Goal: Task Accomplishment & Management: Manage account settings

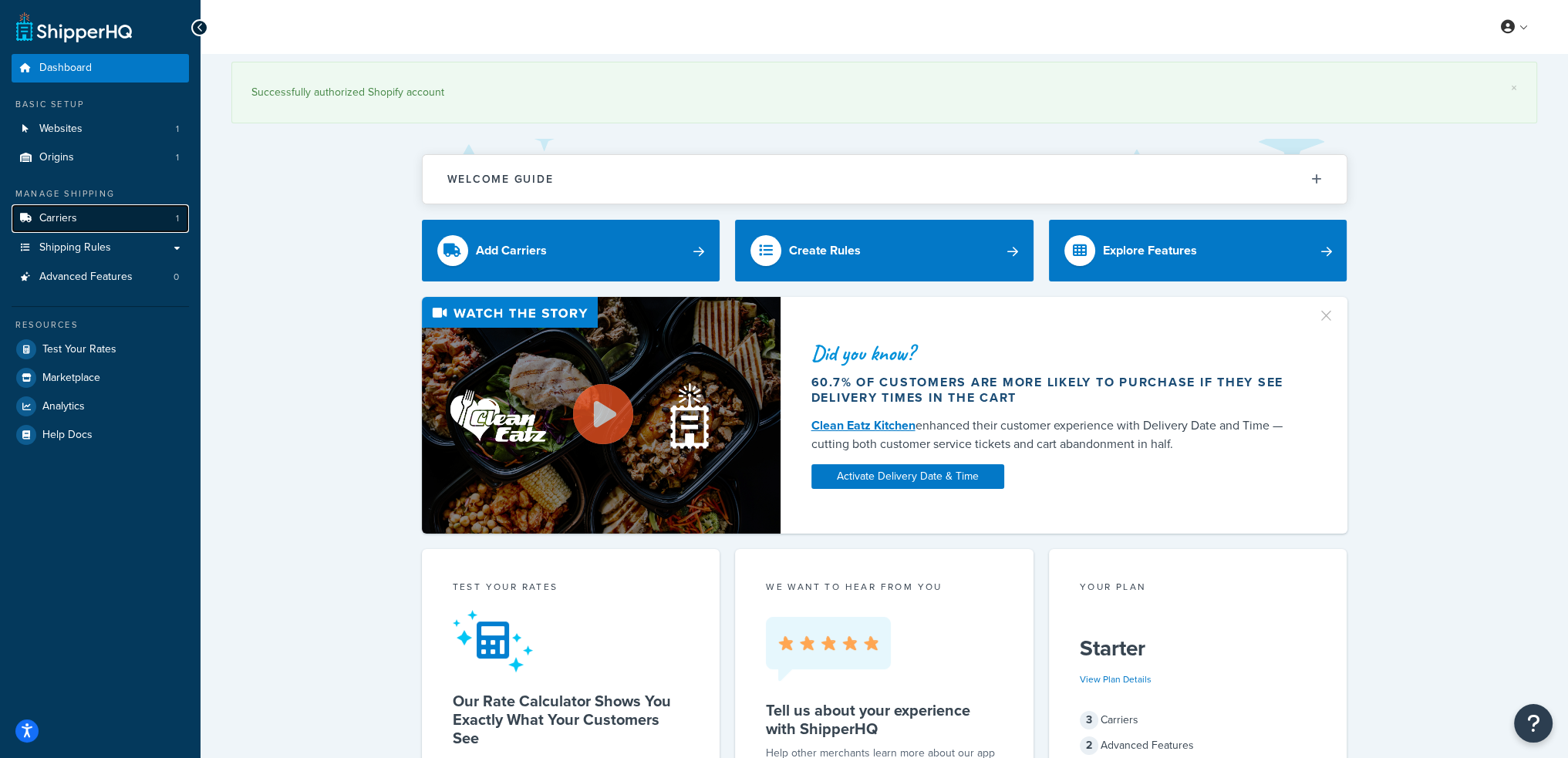
click at [136, 215] on link "Carriers 1" at bounding box center [100, 218] width 177 height 29
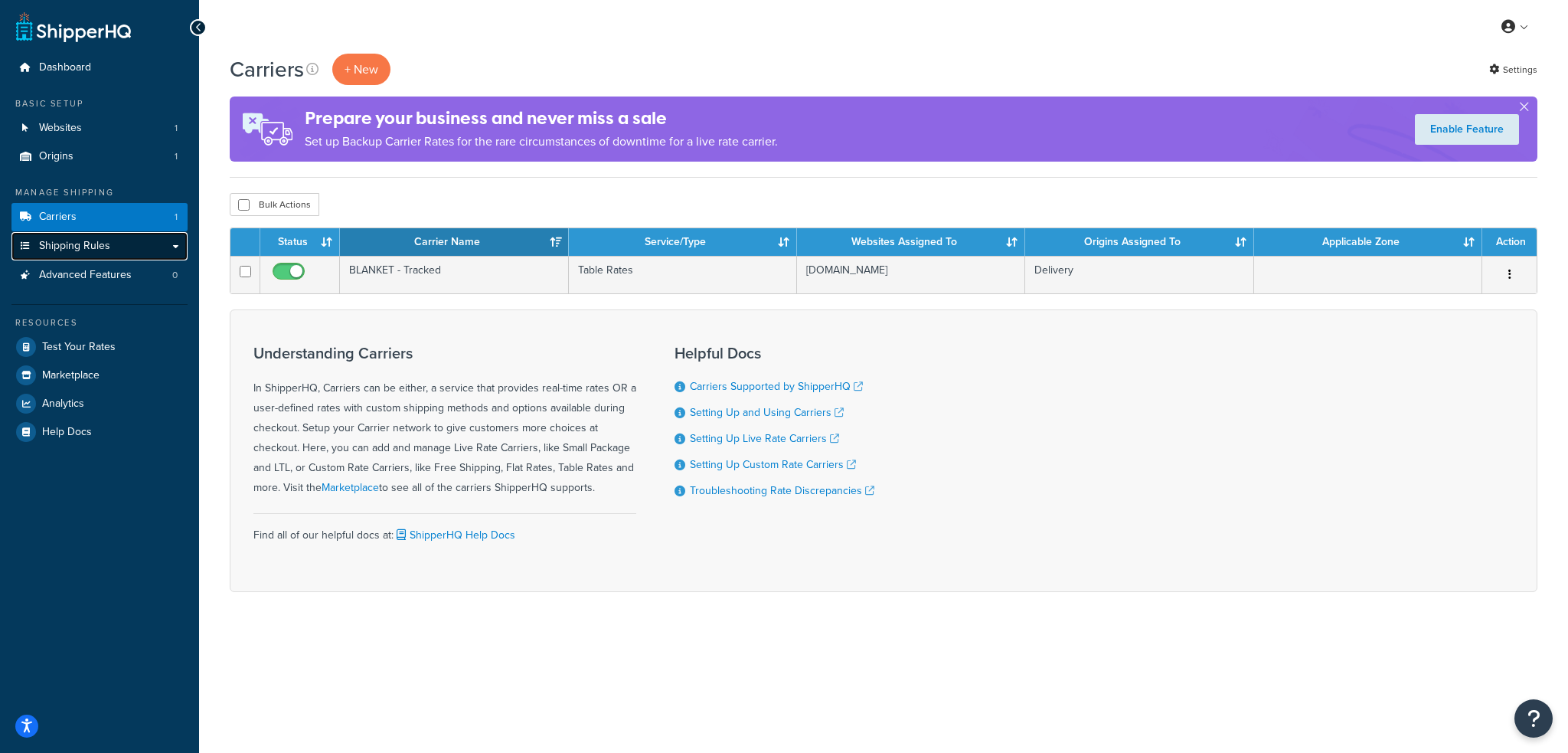
click at [138, 248] on link "Shipping Rules" at bounding box center [99, 246] width 176 height 29
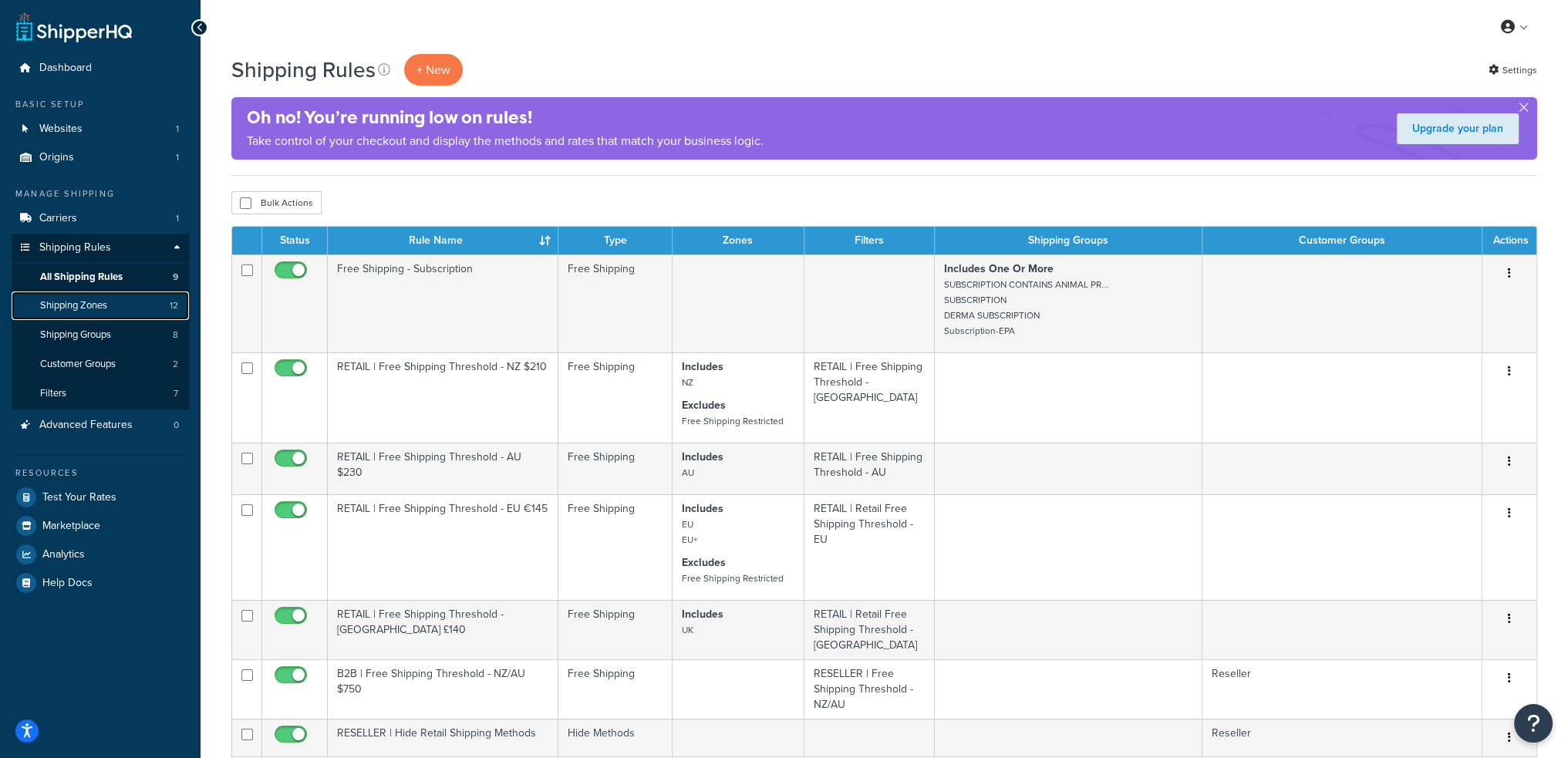
click at [113, 309] on link "Shipping Zones 12" at bounding box center [100, 305] width 177 height 29
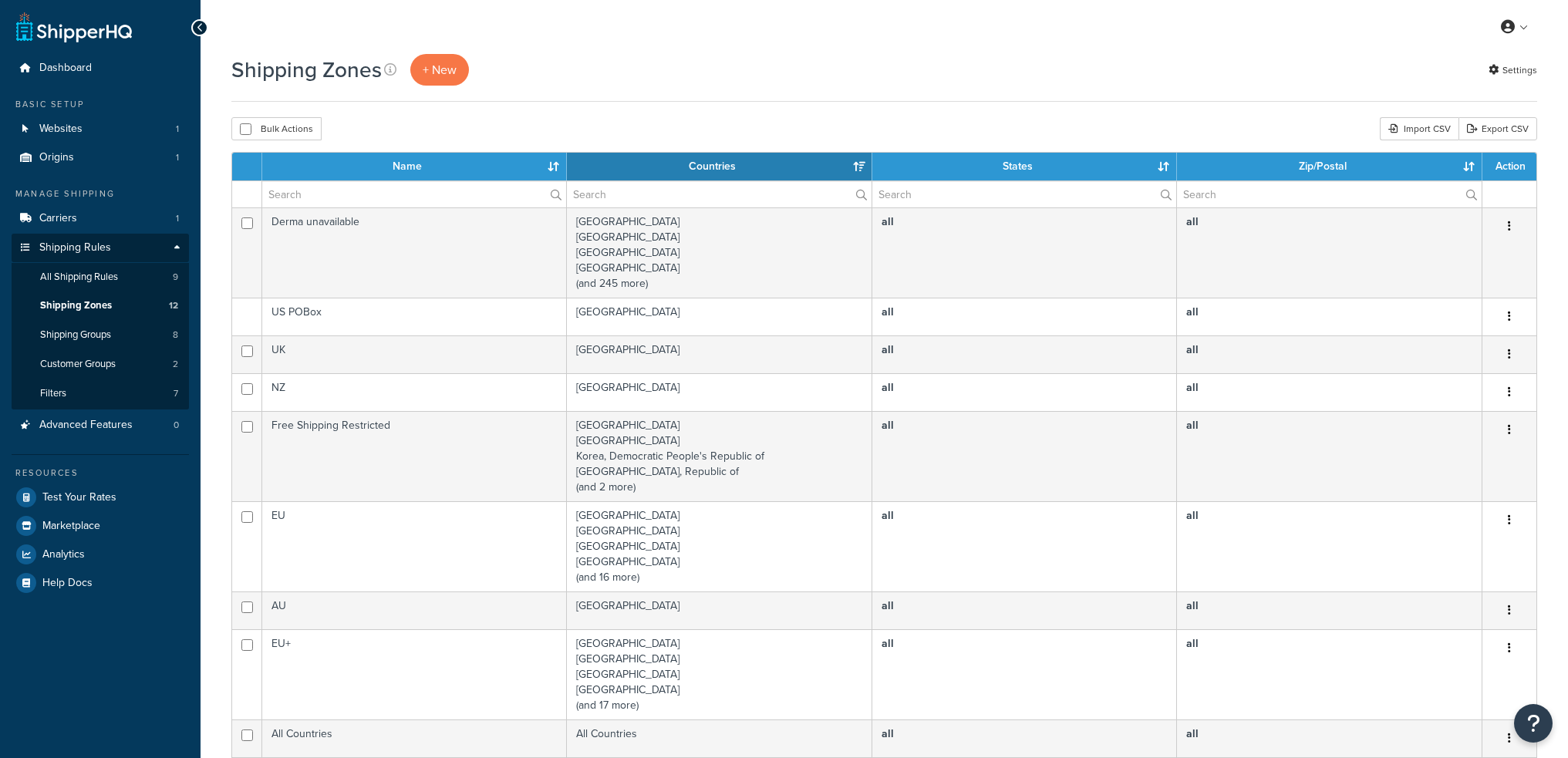
select select "15"
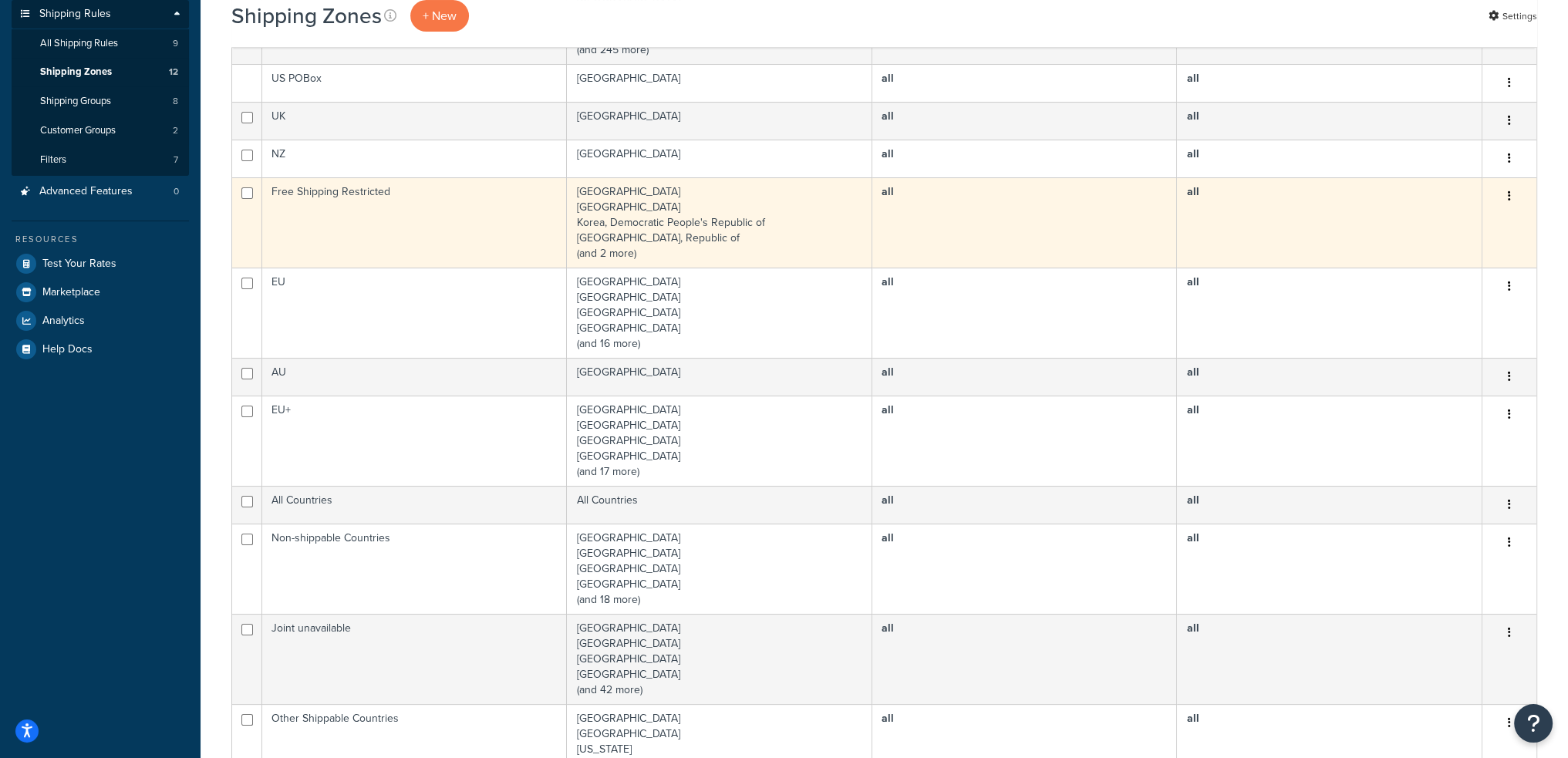
scroll to position [309, 0]
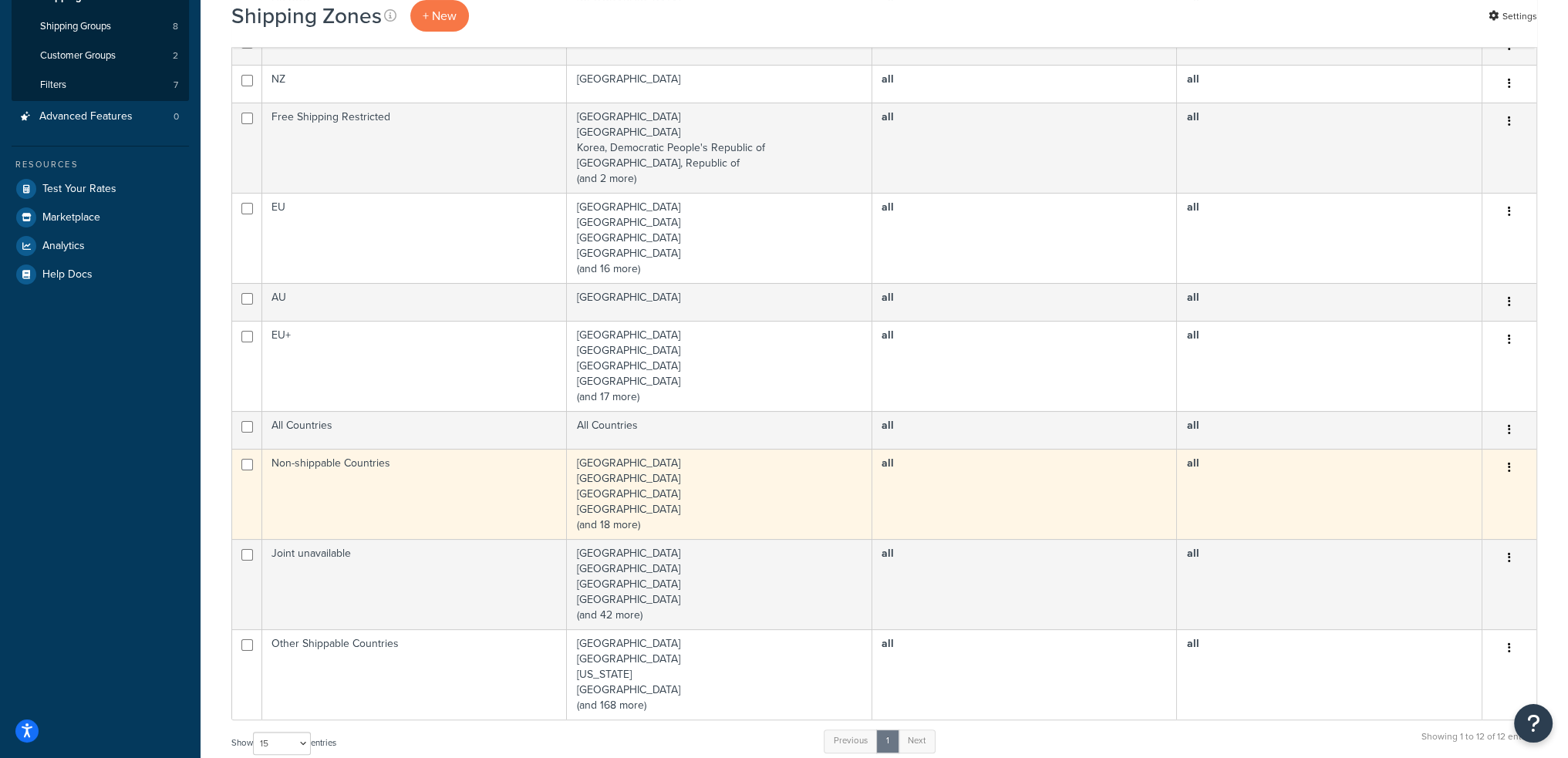
click at [660, 514] on td "Albania Argentina Belarus Brazil (and 18 more)" at bounding box center [720, 493] width 305 height 90
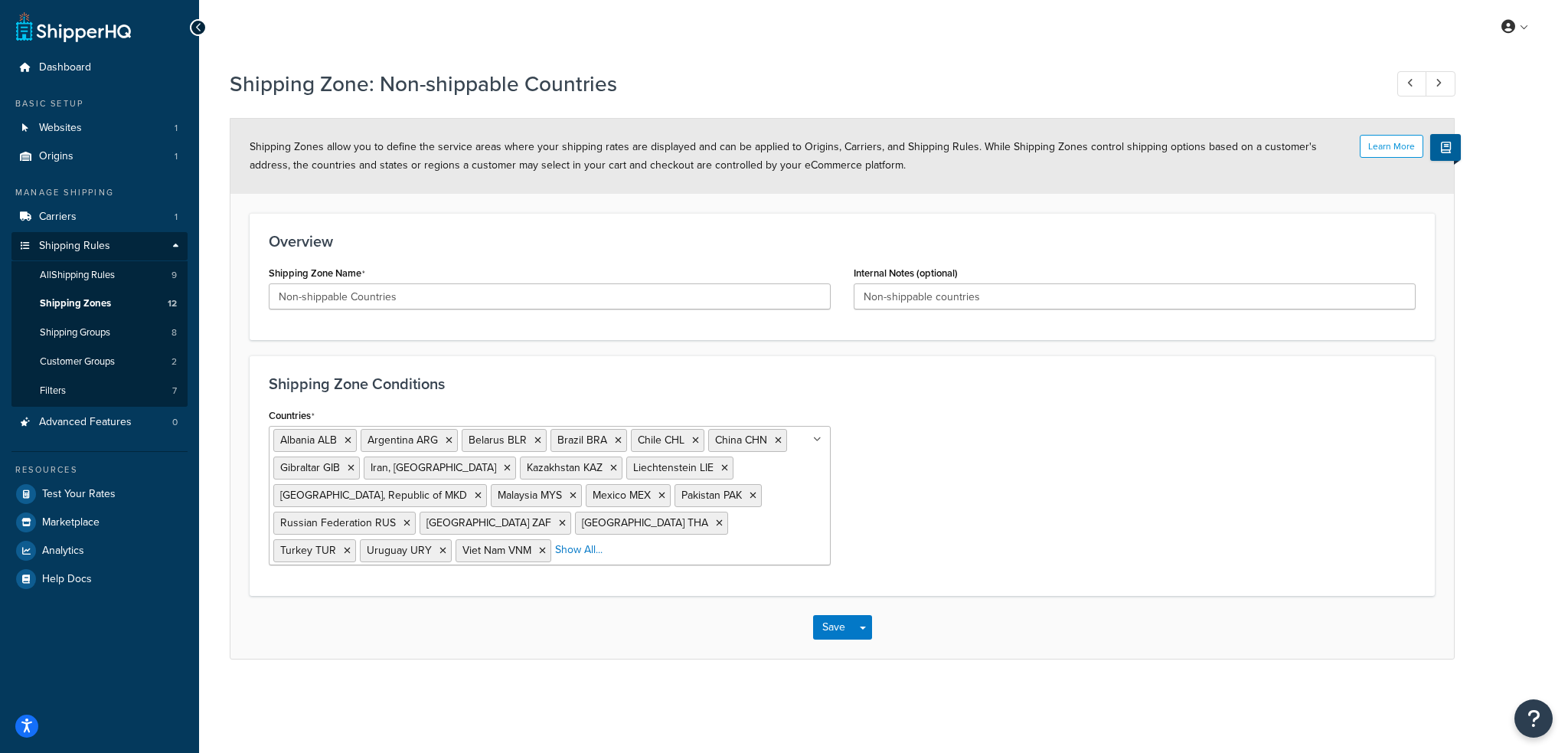
click at [555, 557] on li "Show All..." at bounding box center [578, 550] width 47 height 22
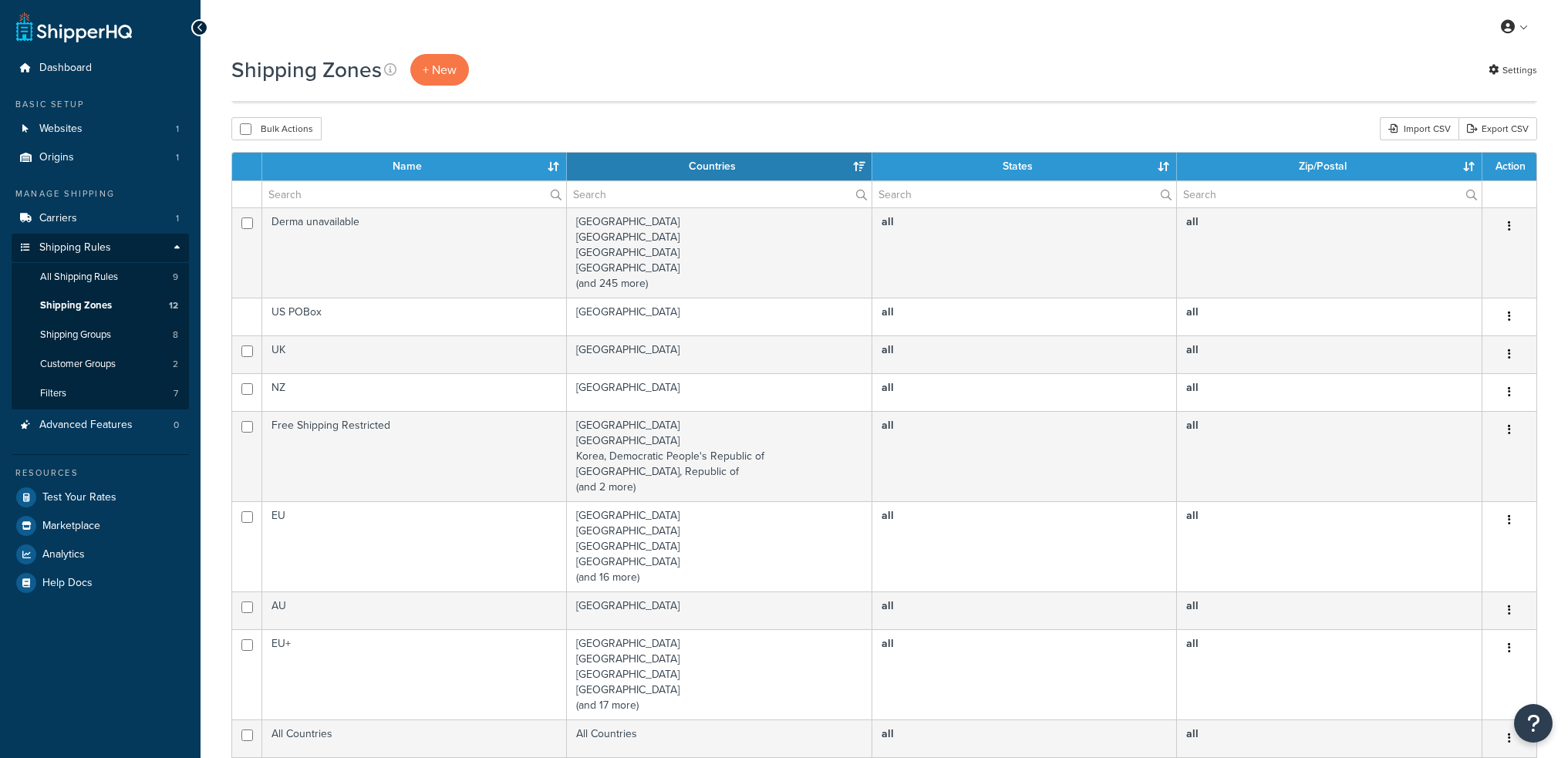
select select "15"
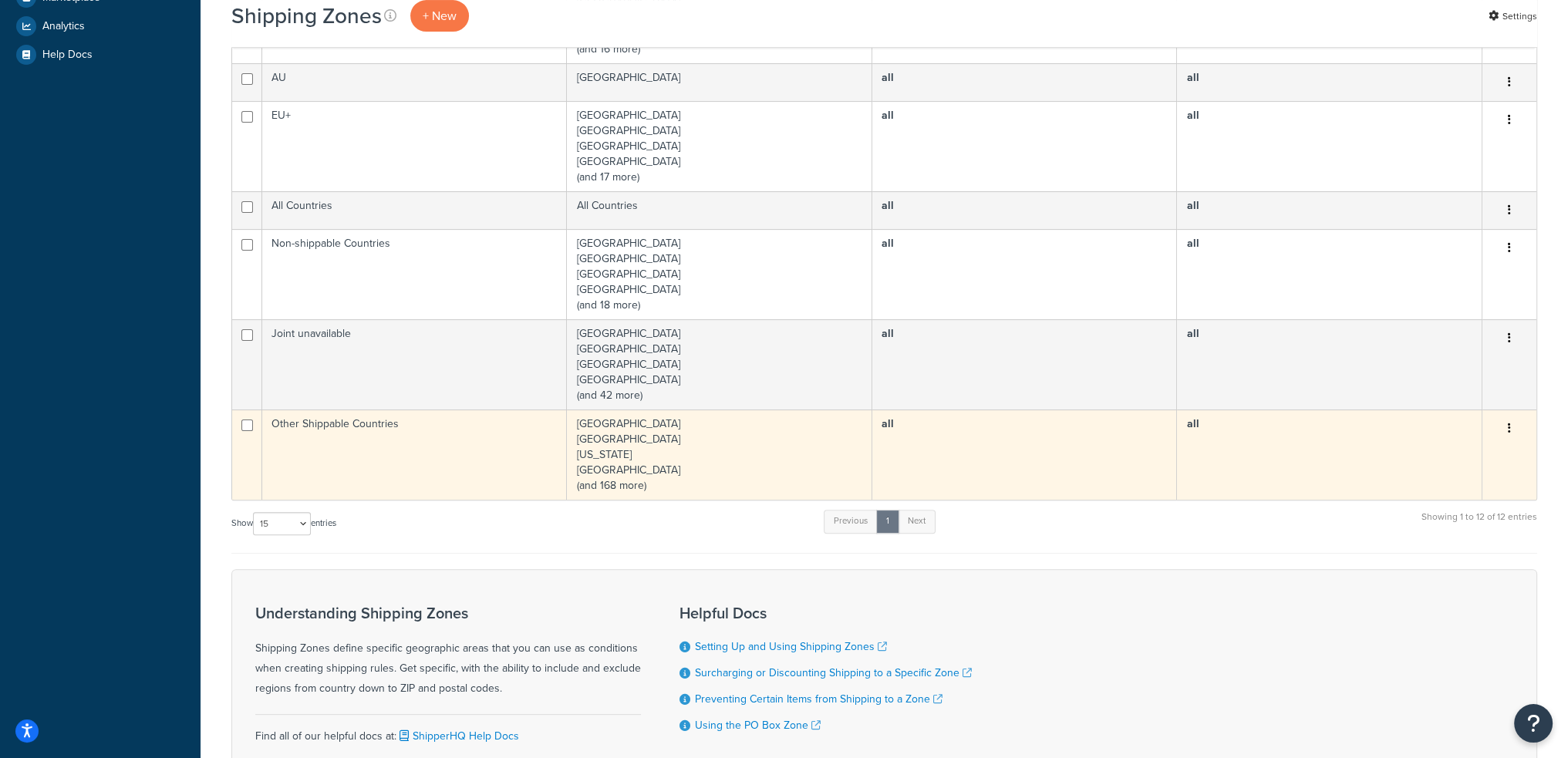
scroll to position [462, 0]
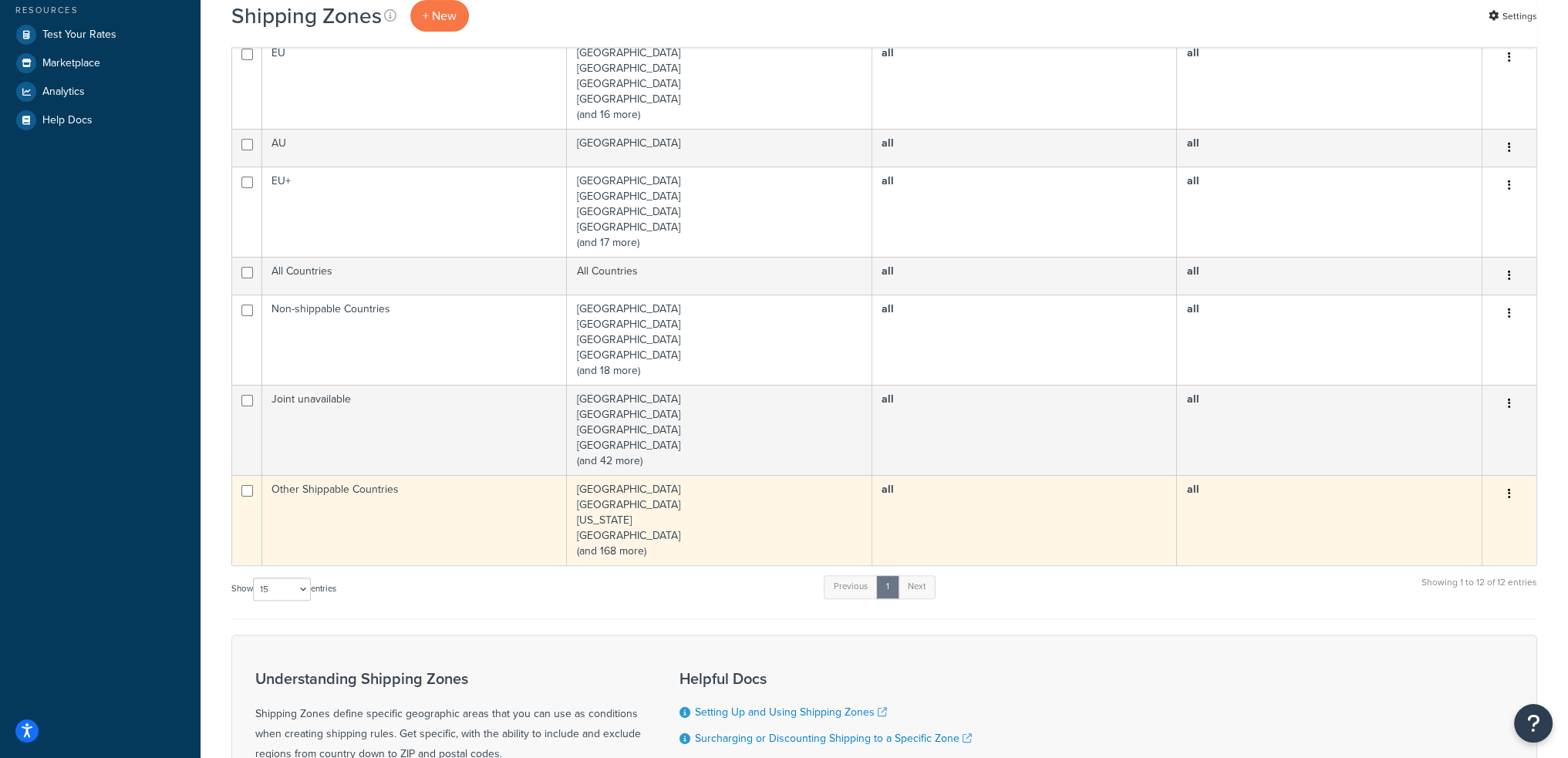
click at [640, 532] on td "[GEOGRAPHIC_DATA] [GEOGRAPHIC_DATA] [US_STATE] [GEOGRAPHIC_DATA] (and 168 more)" at bounding box center [720, 519] width 305 height 90
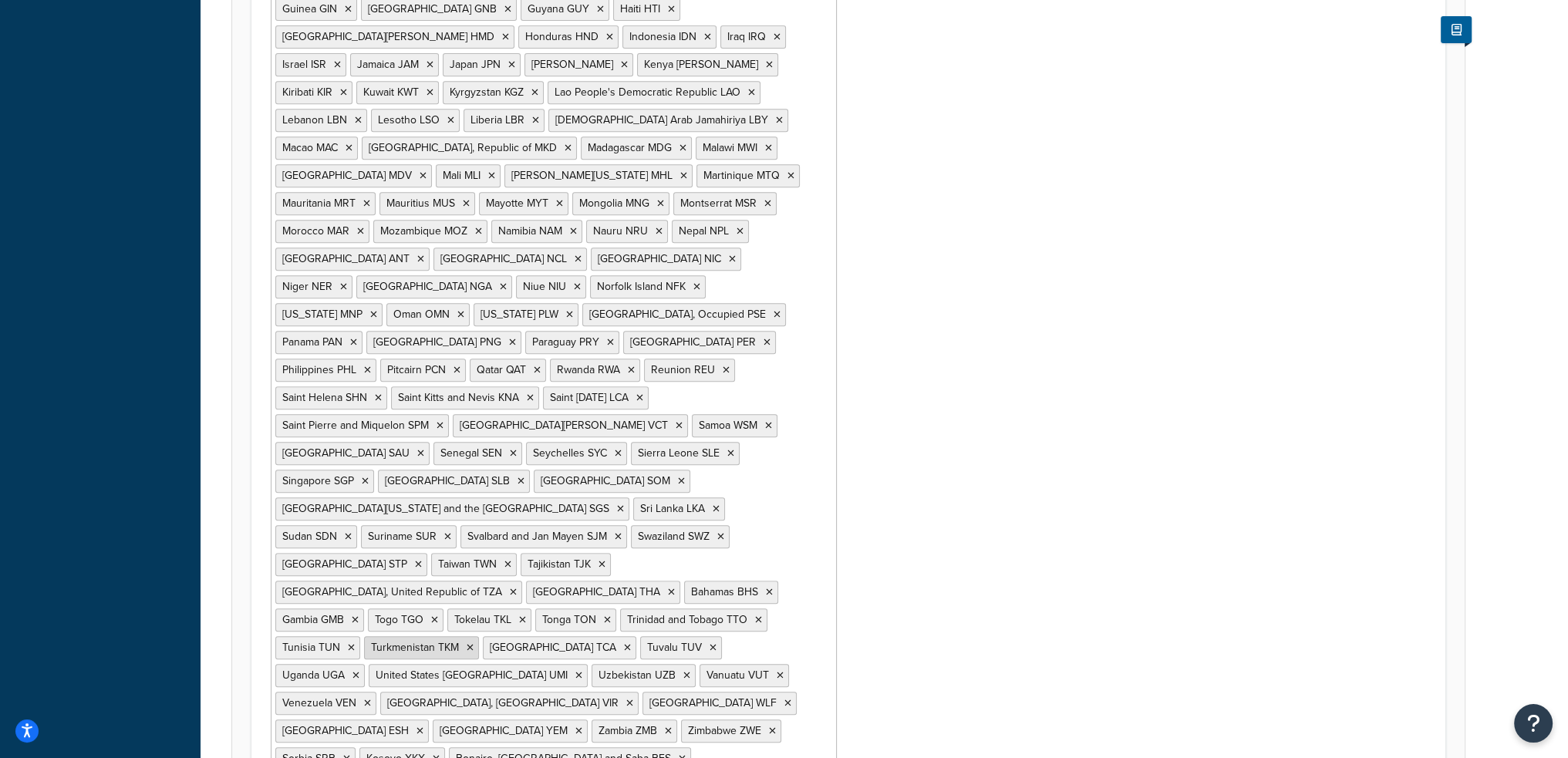
scroll to position [940, 0]
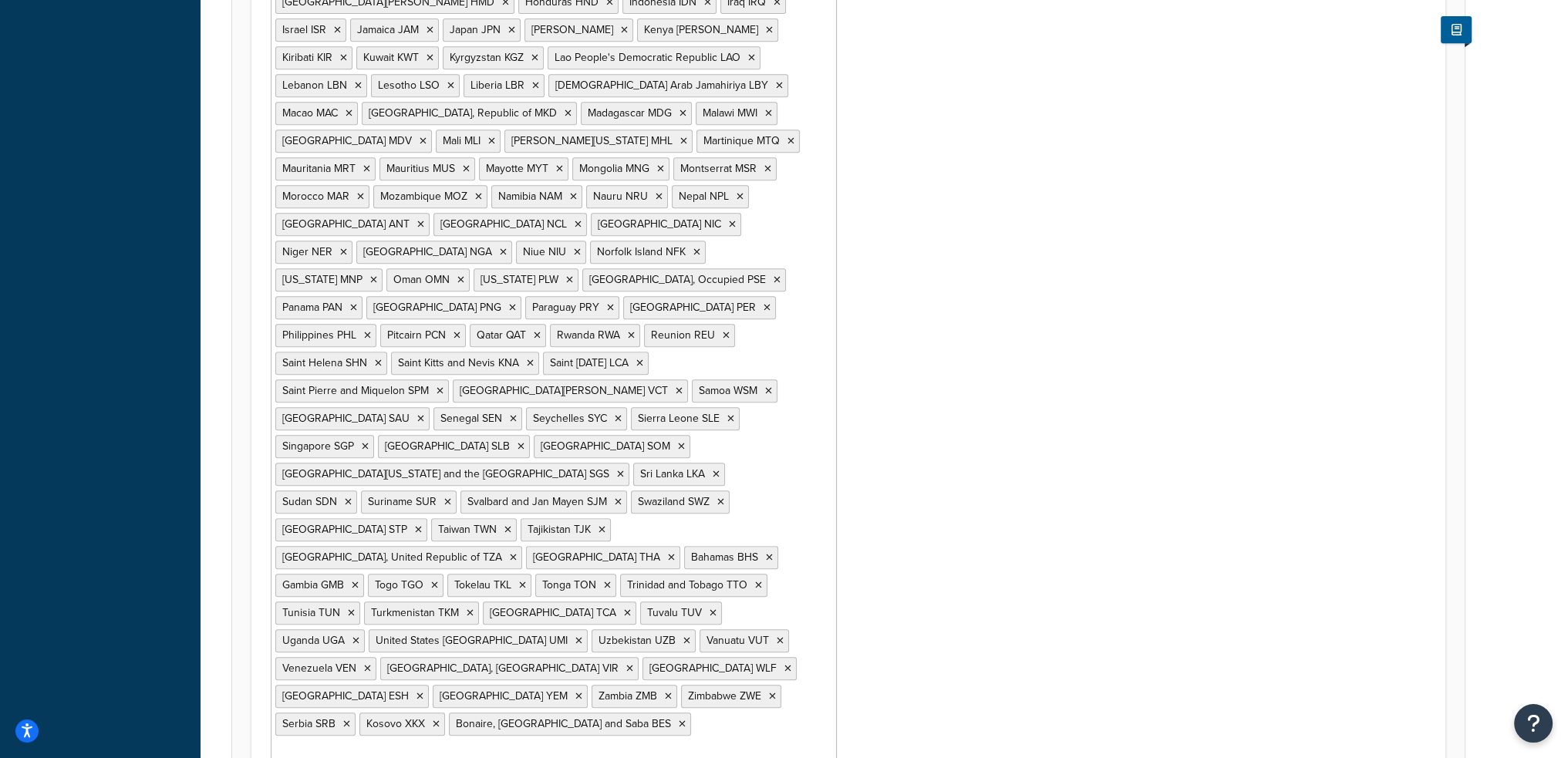
click at [602, 582] on ul "[GEOGRAPHIC_DATA] AFG [GEOGRAPHIC_DATA] DZA [US_STATE] [GEOGRAPHIC_DATA] [GEOGR…" at bounding box center [553, 125] width 566 height 1275
type input "isle"
click at [1015, 434] on div "Countries Afghanistan AFG Algeria DZA American Samoa ASM Angola AGO Anguilla AI…" at bounding box center [848, 120] width 1178 height 1307
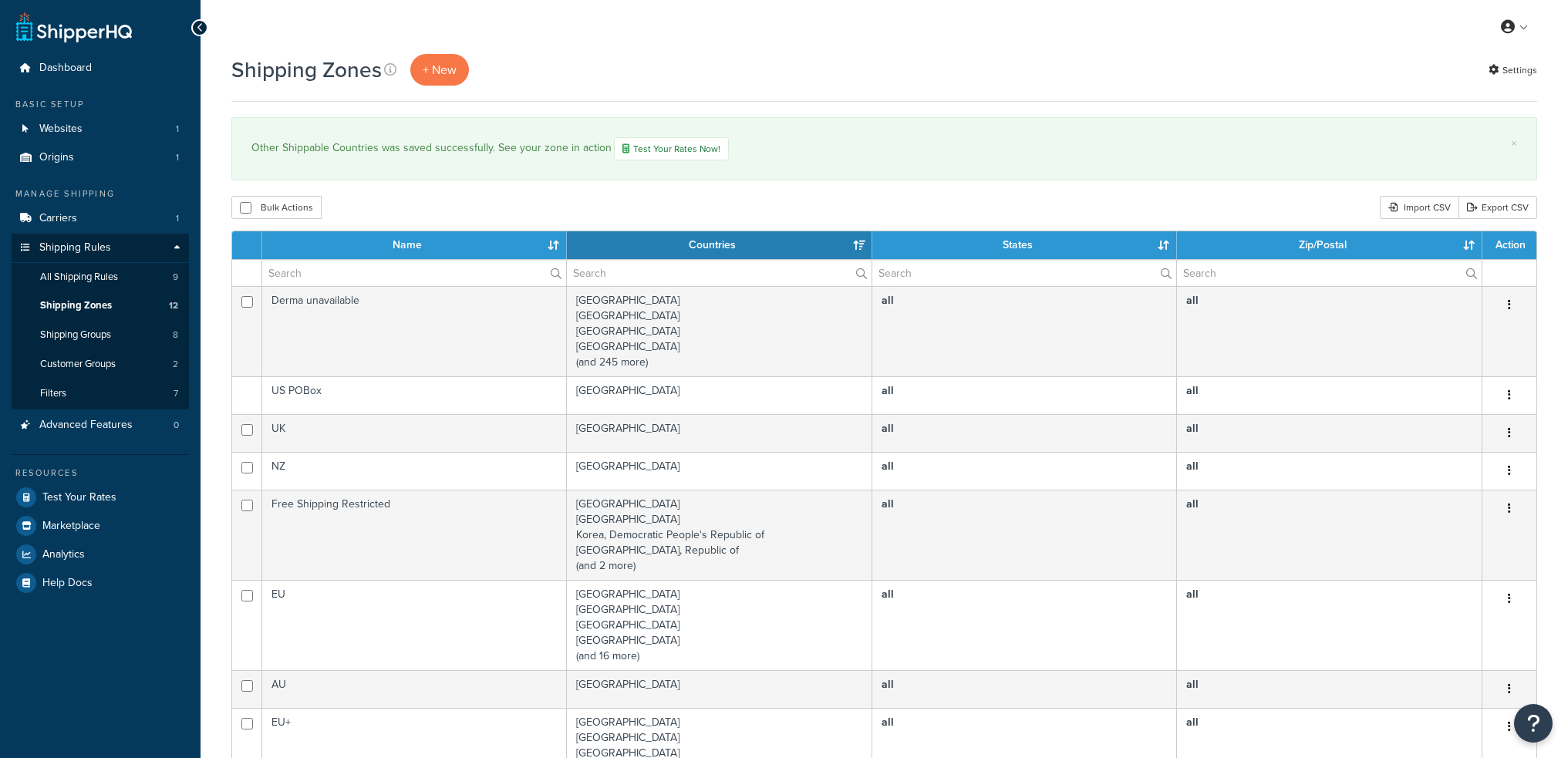
select select "15"
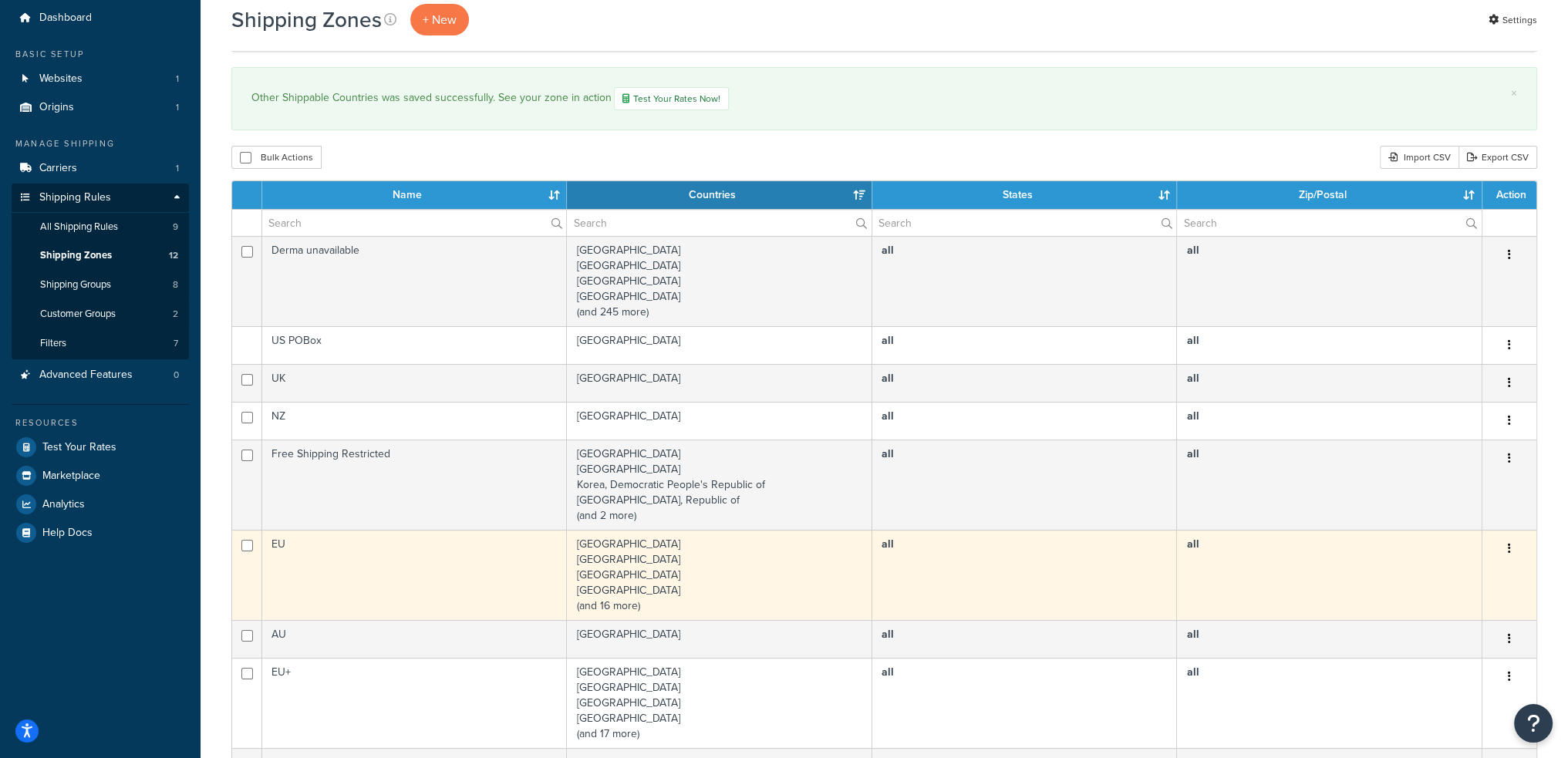
scroll to position [154, 0]
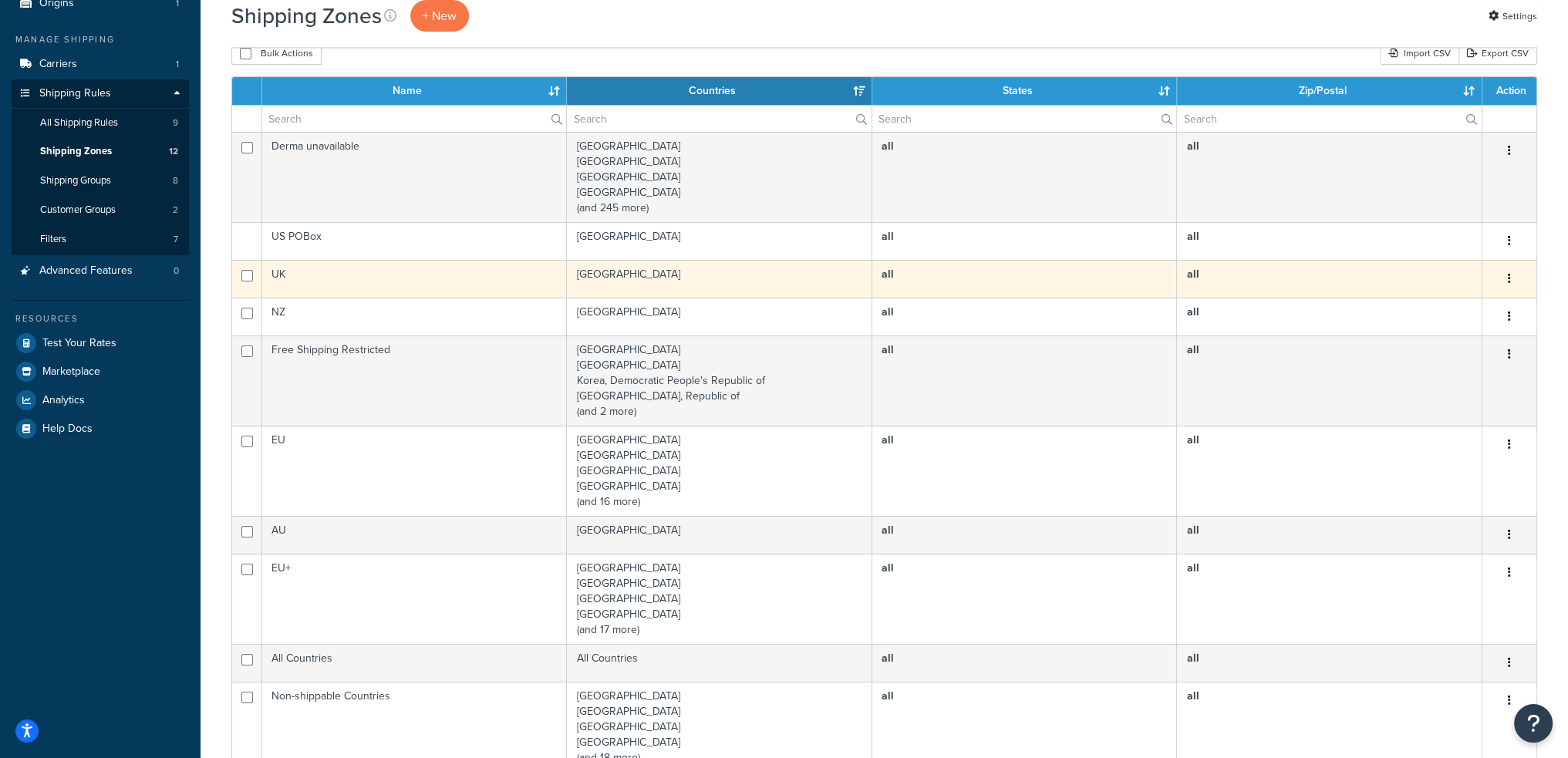
click at [393, 276] on td "UK" at bounding box center [414, 278] width 304 height 38
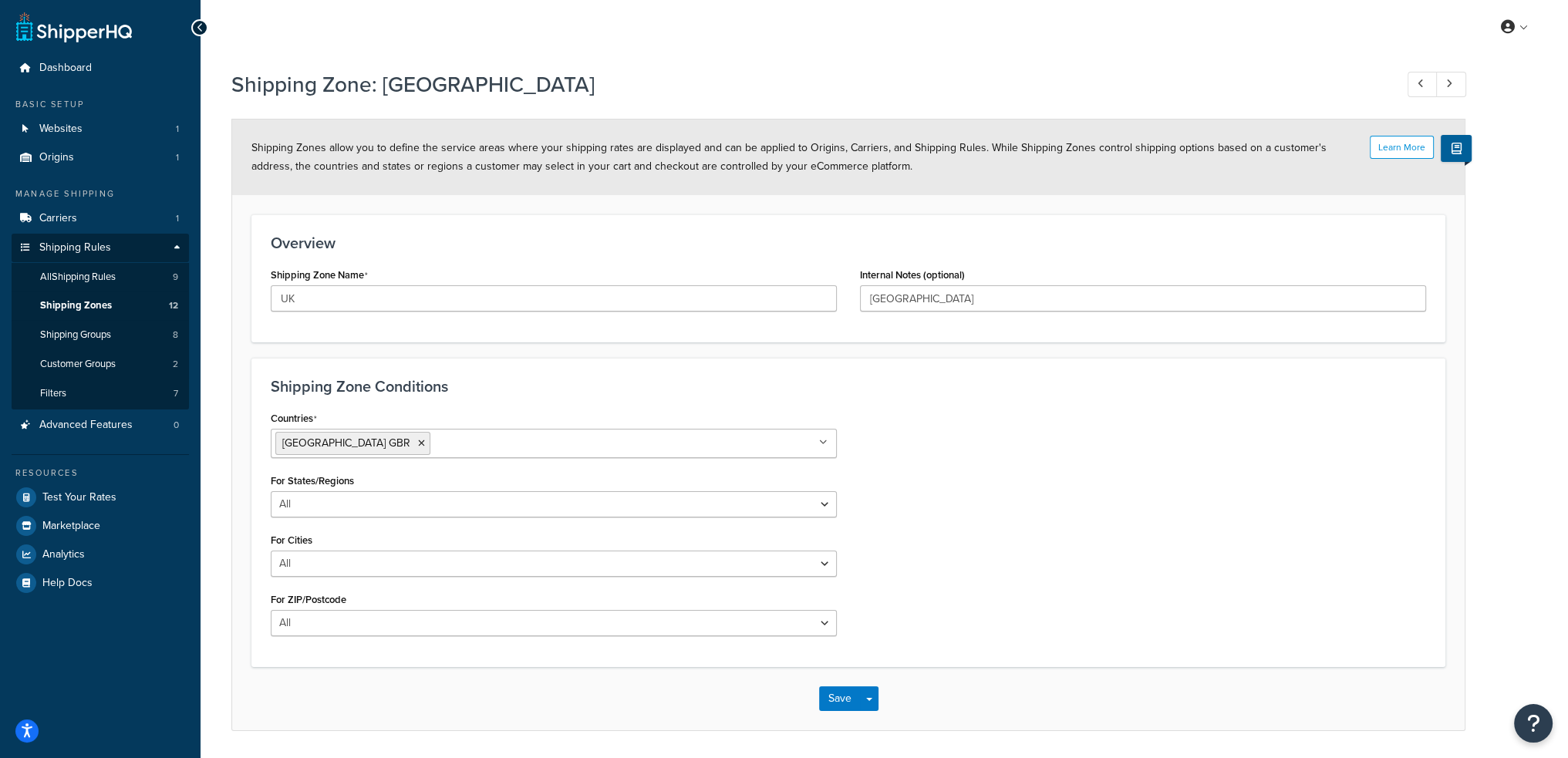
click at [450, 448] on input "Countries" at bounding box center [503, 442] width 137 height 17
type input "isle"
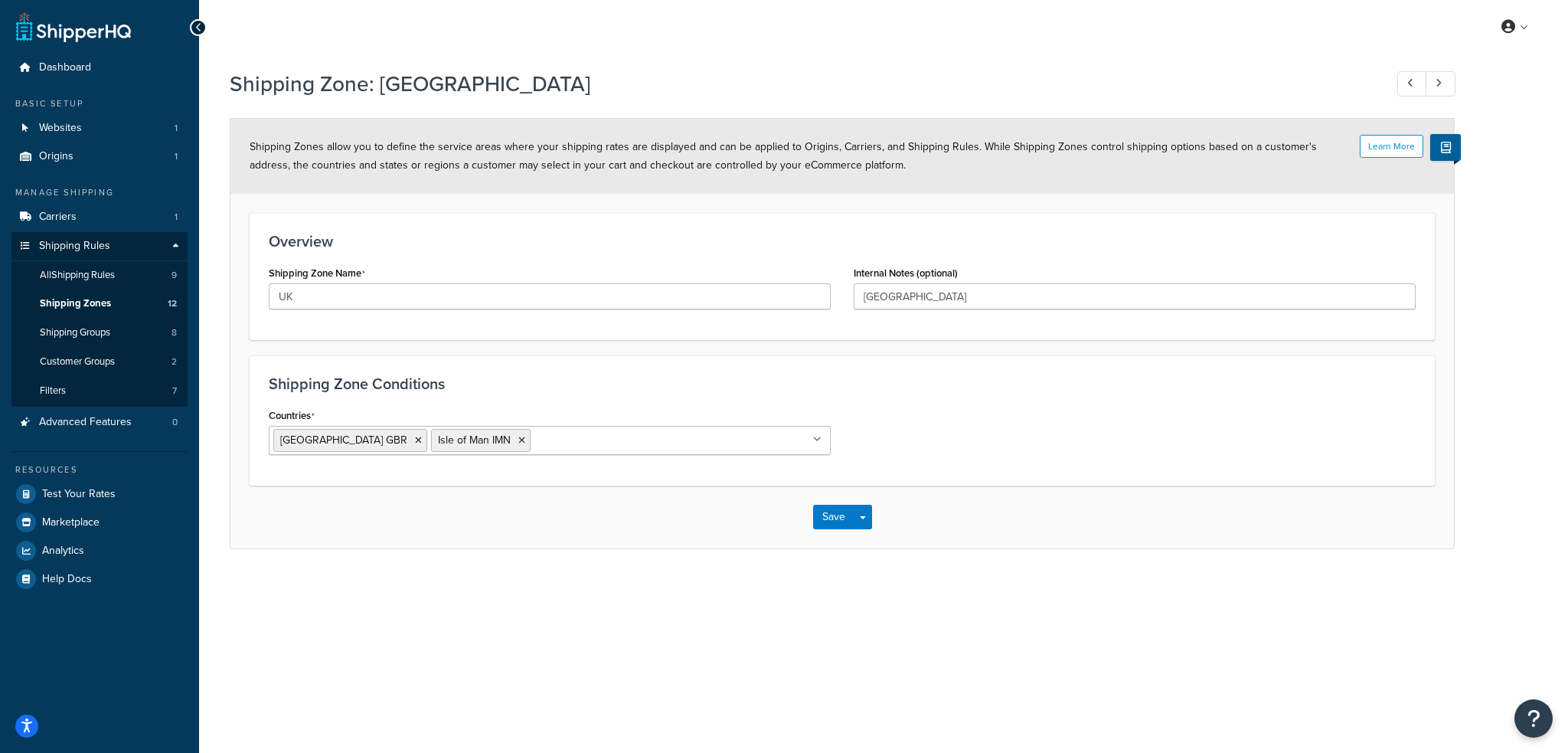
click at [1020, 520] on div "Save Save Dropdown Save and Edit Save and Duplicate Save and Create New" at bounding box center [842, 517] width 1223 height 63
click at [835, 515] on button "Save" at bounding box center [833, 517] width 41 height 24
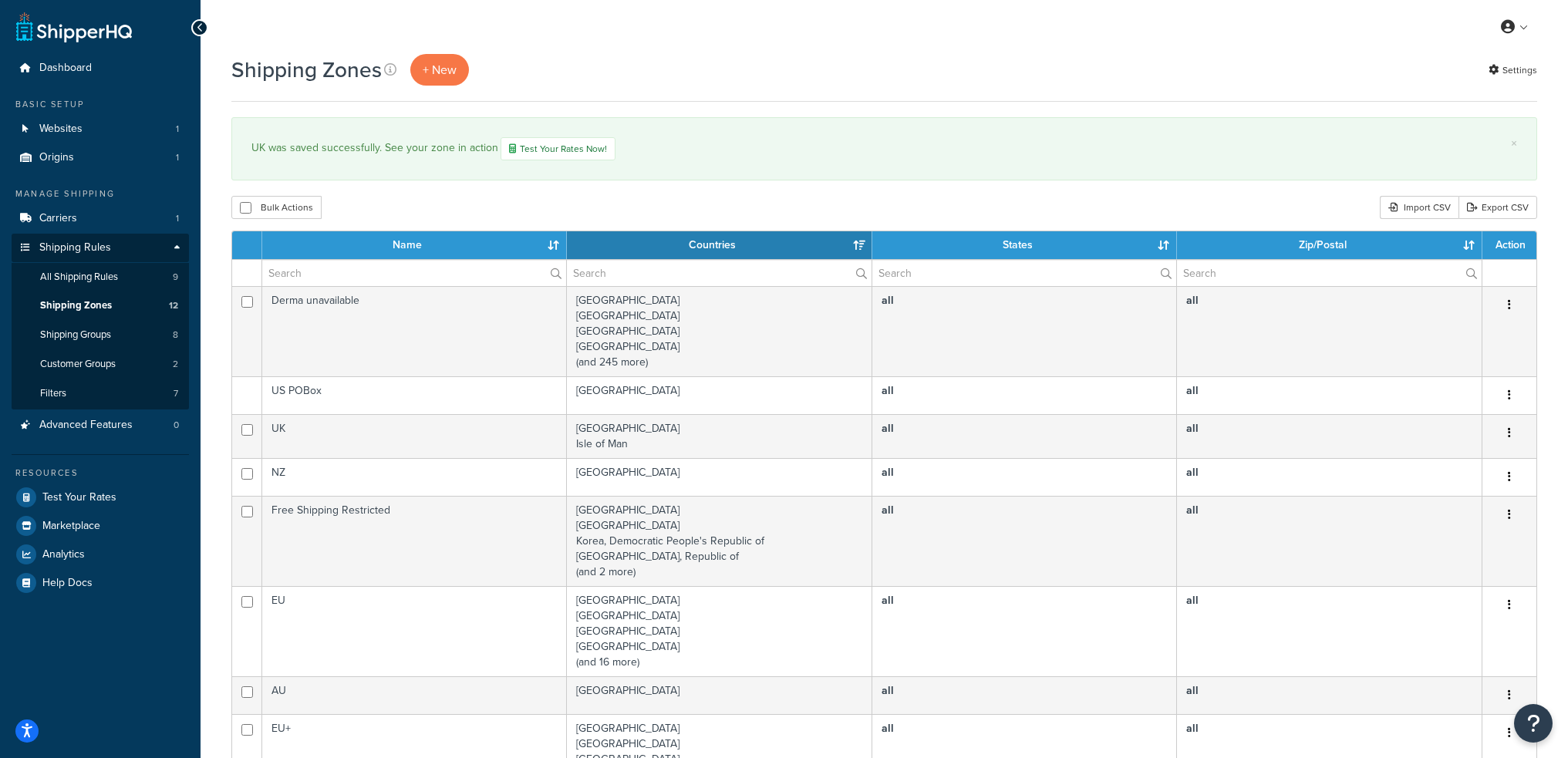
select select "15"
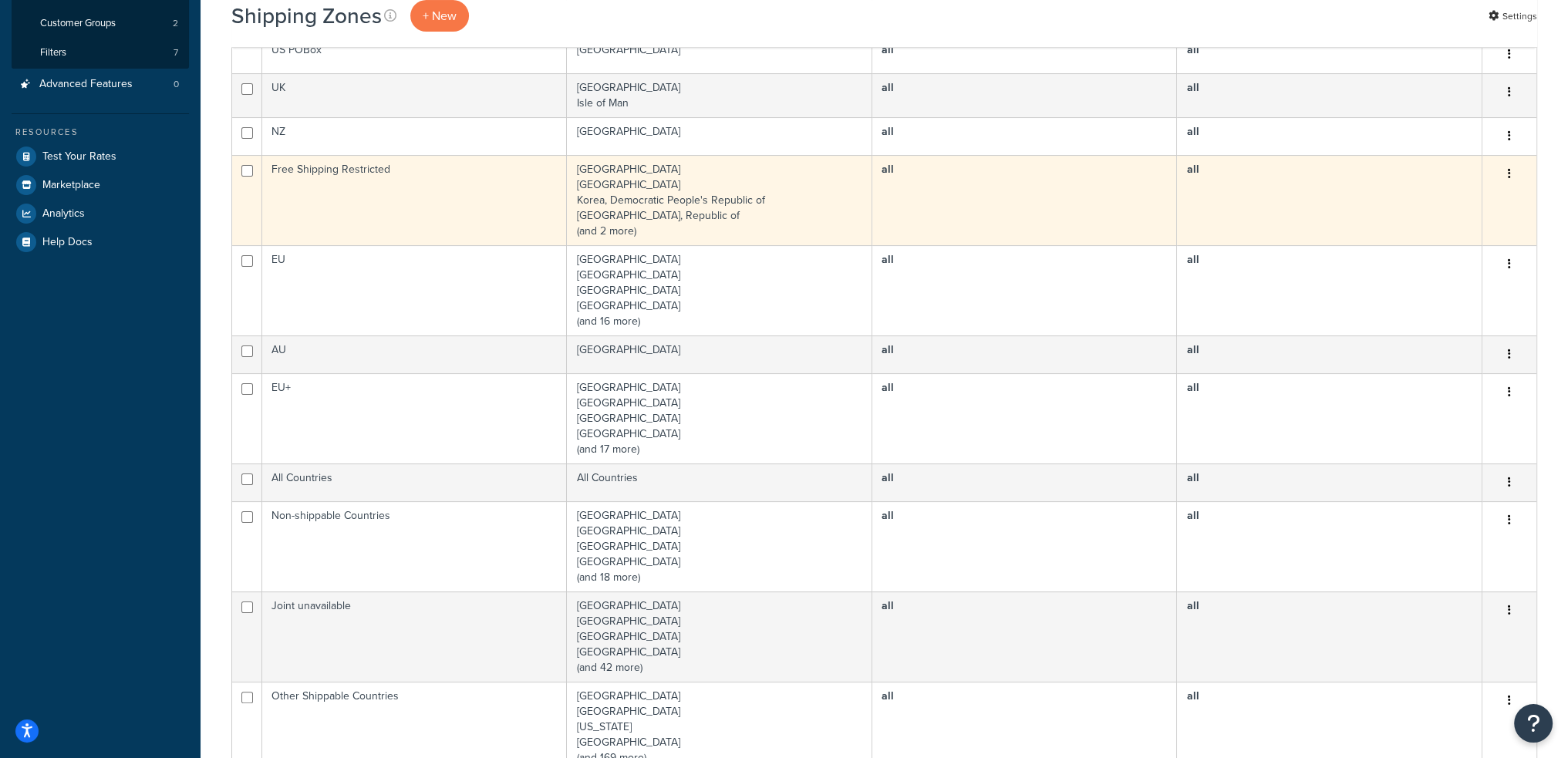
scroll to position [385, 0]
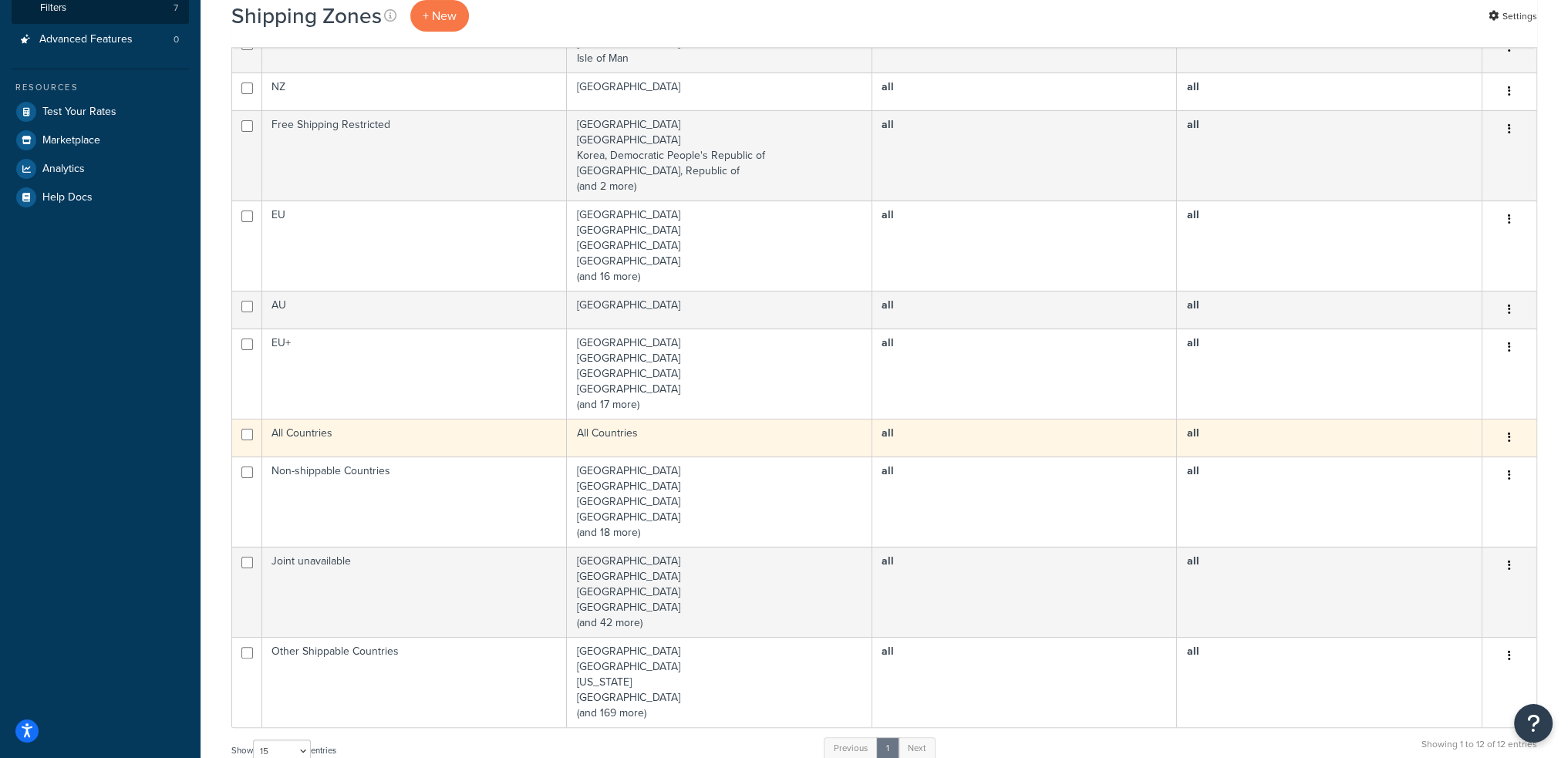
click at [675, 432] on td "All Countries" at bounding box center [720, 437] width 305 height 38
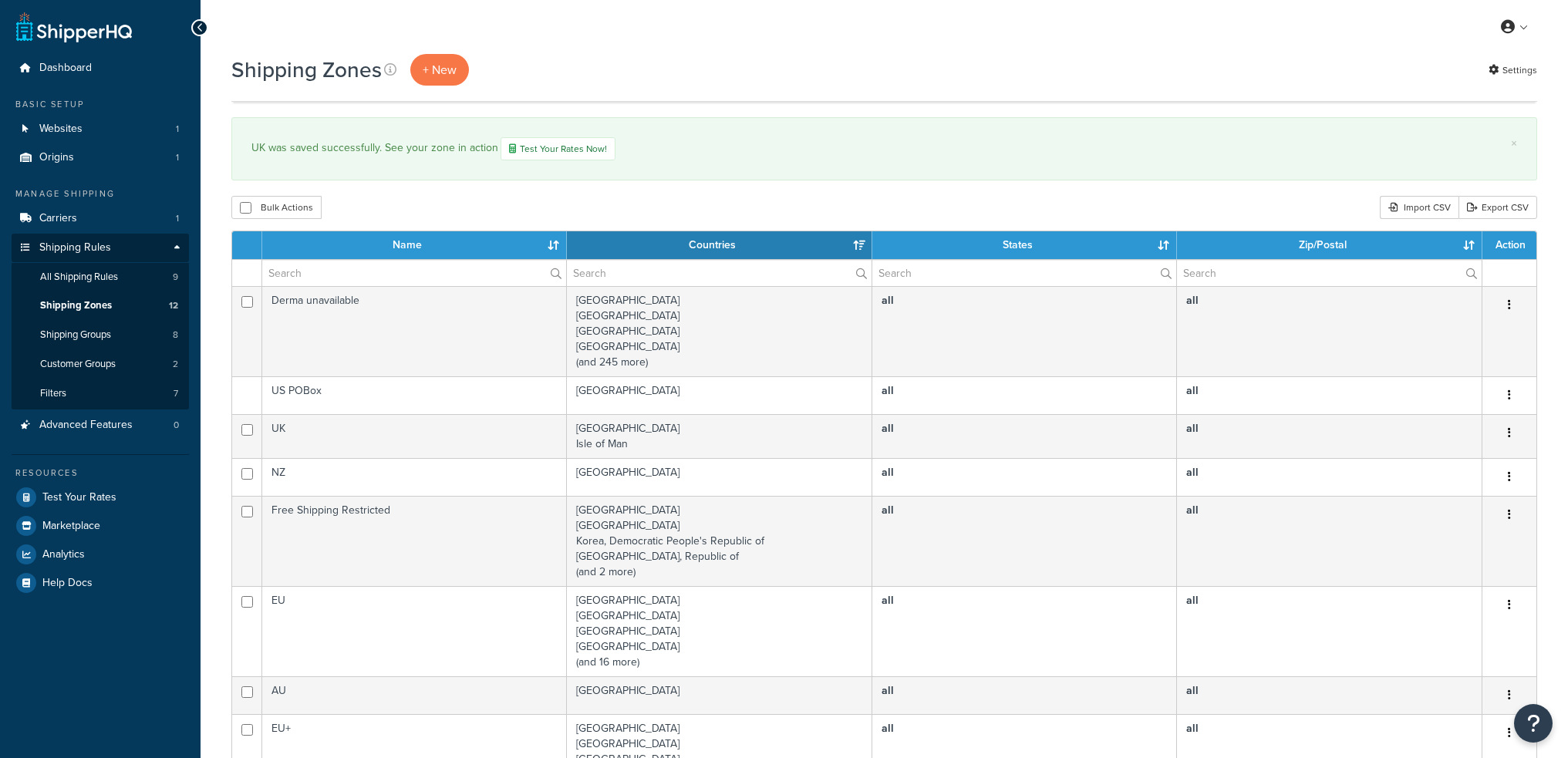
select select "15"
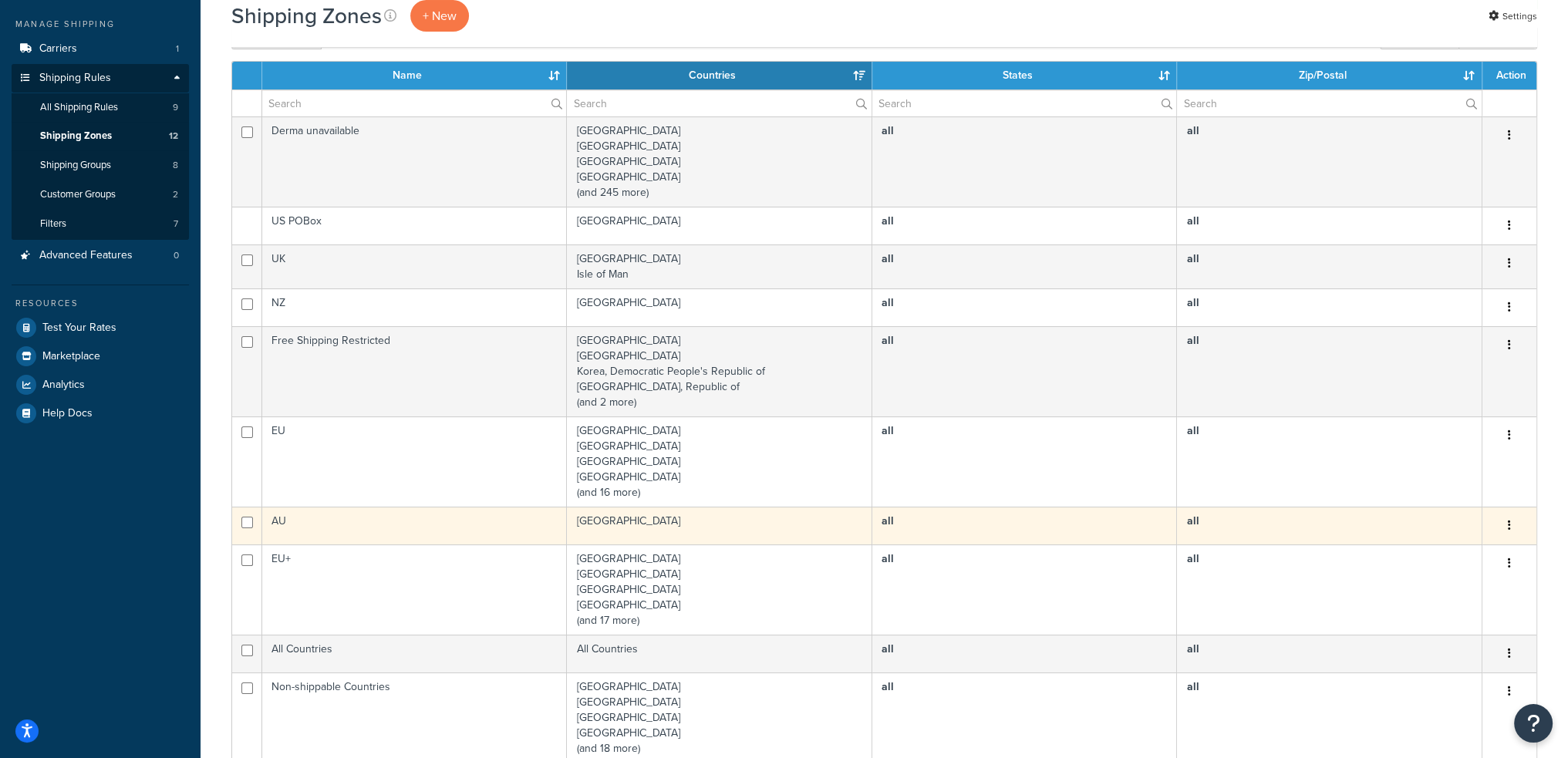
scroll to position [77, 0]
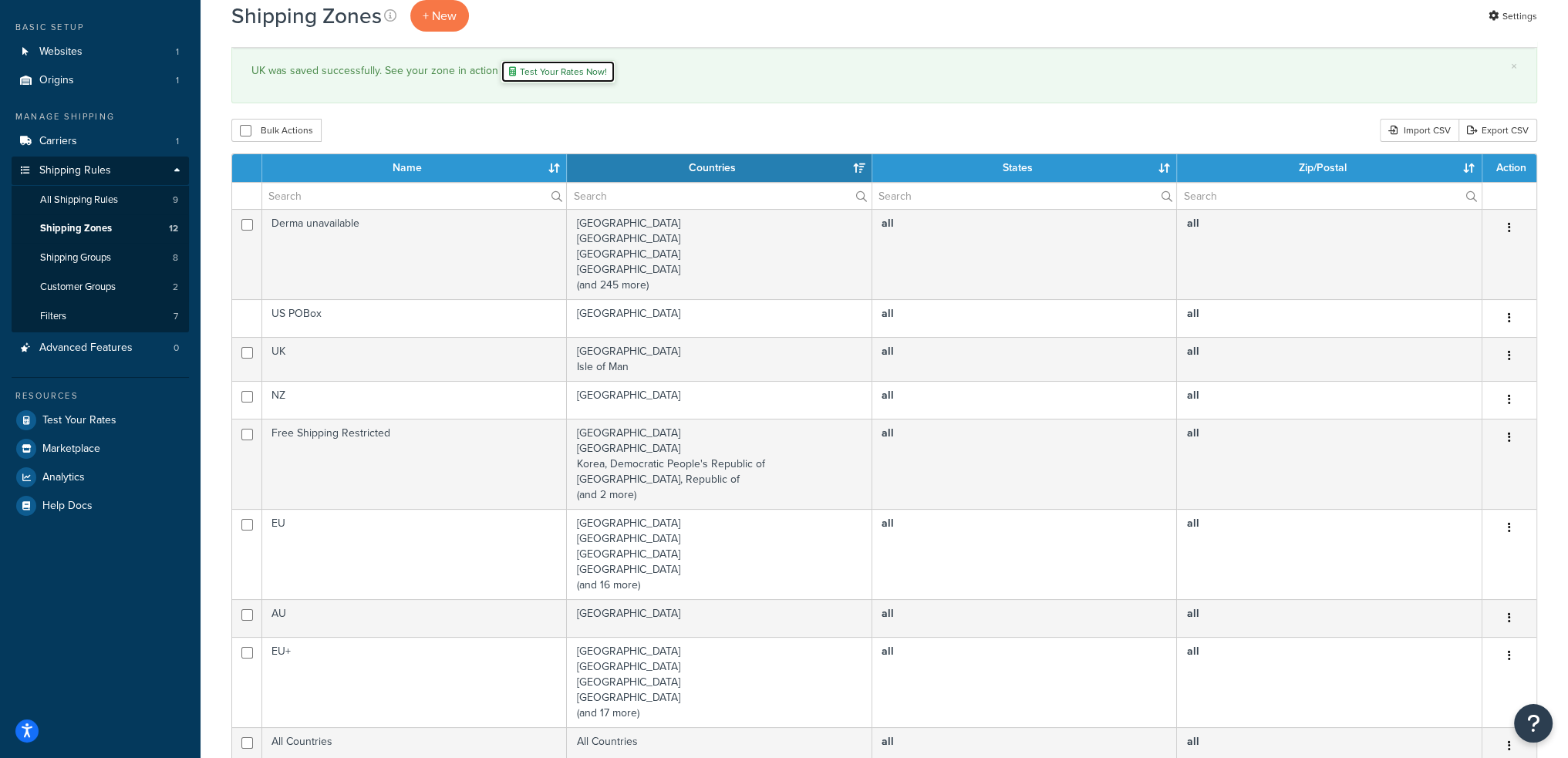
click at [544, 67] on link "Test Your Rates Now!" at bounding box center [557, 72] width 115 height 23
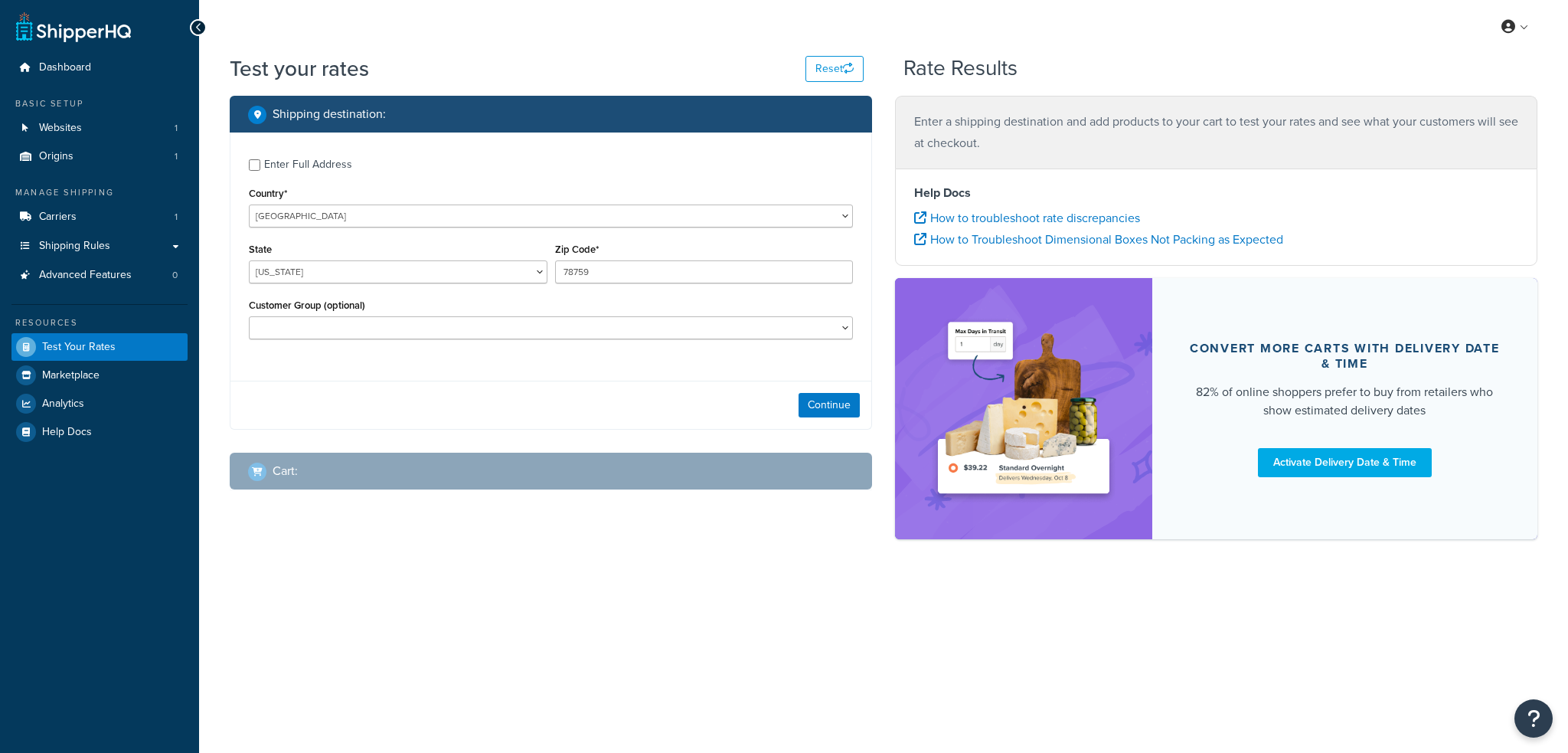
select select "[GEOGRAPHIC_DATA]"
click at [368, 205] on select "United States United Kingdom Afghanistan Åland Islands Albania Algeria American…" at bounding box center [551, 216] width 604 height 23
select select "IM"
click at [249, 205] on select "United States United Kingdom Afghanistan Åland Islands Albania Algeria American…" at bounding box center [551, 216] width 604 height 23
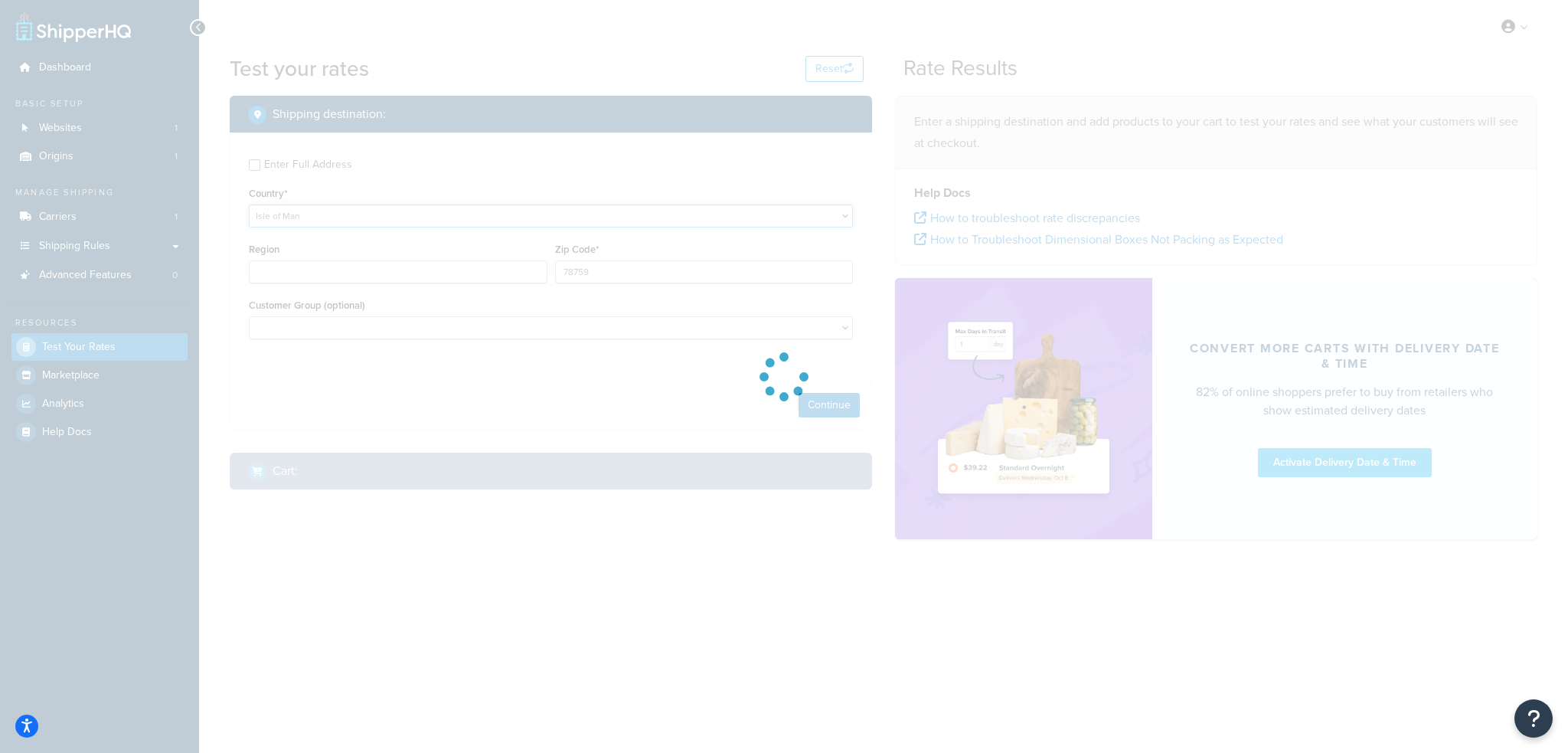
type input "TX"
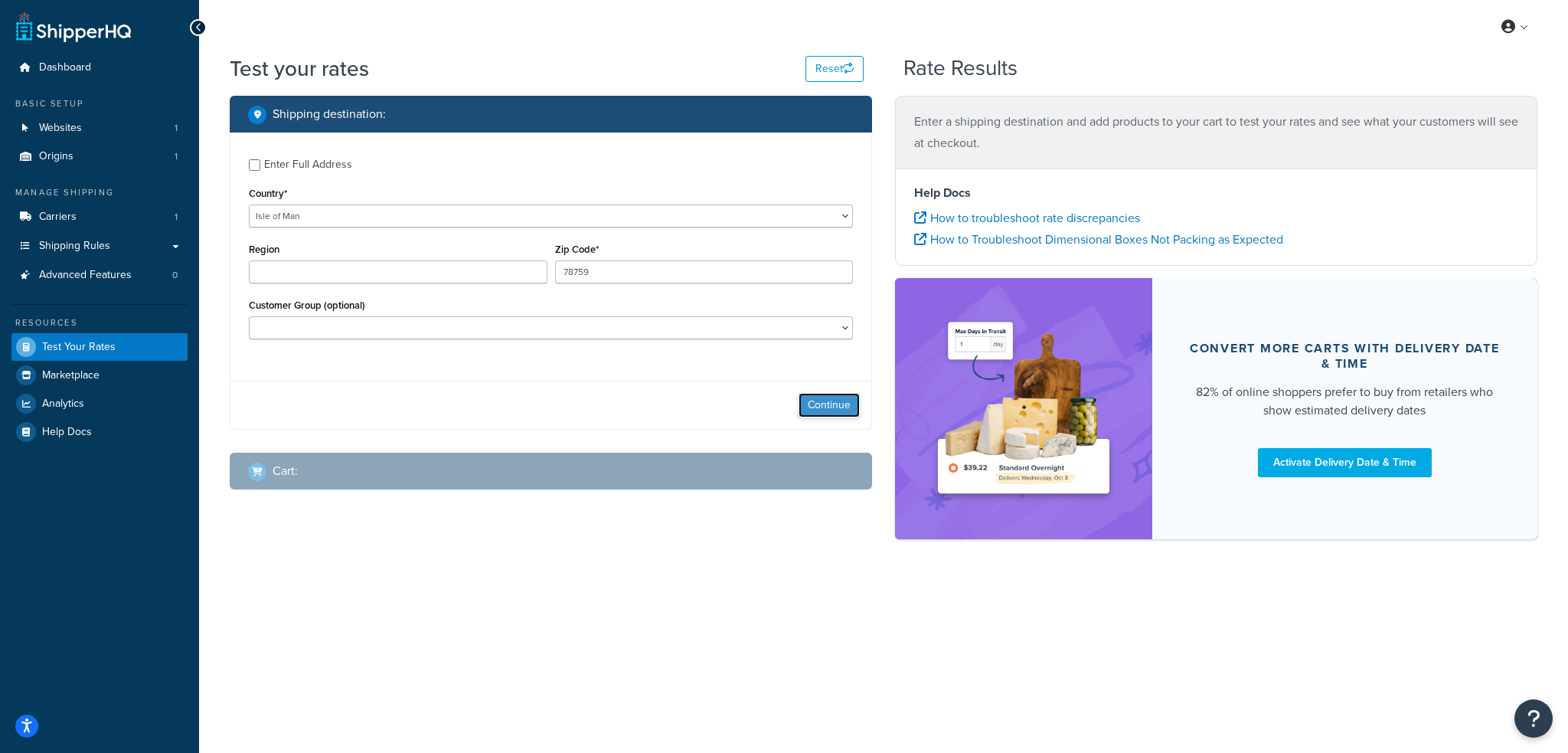
click at [848, 410] on button "Continue" at bounding box center [829, 405] width 61 height 24
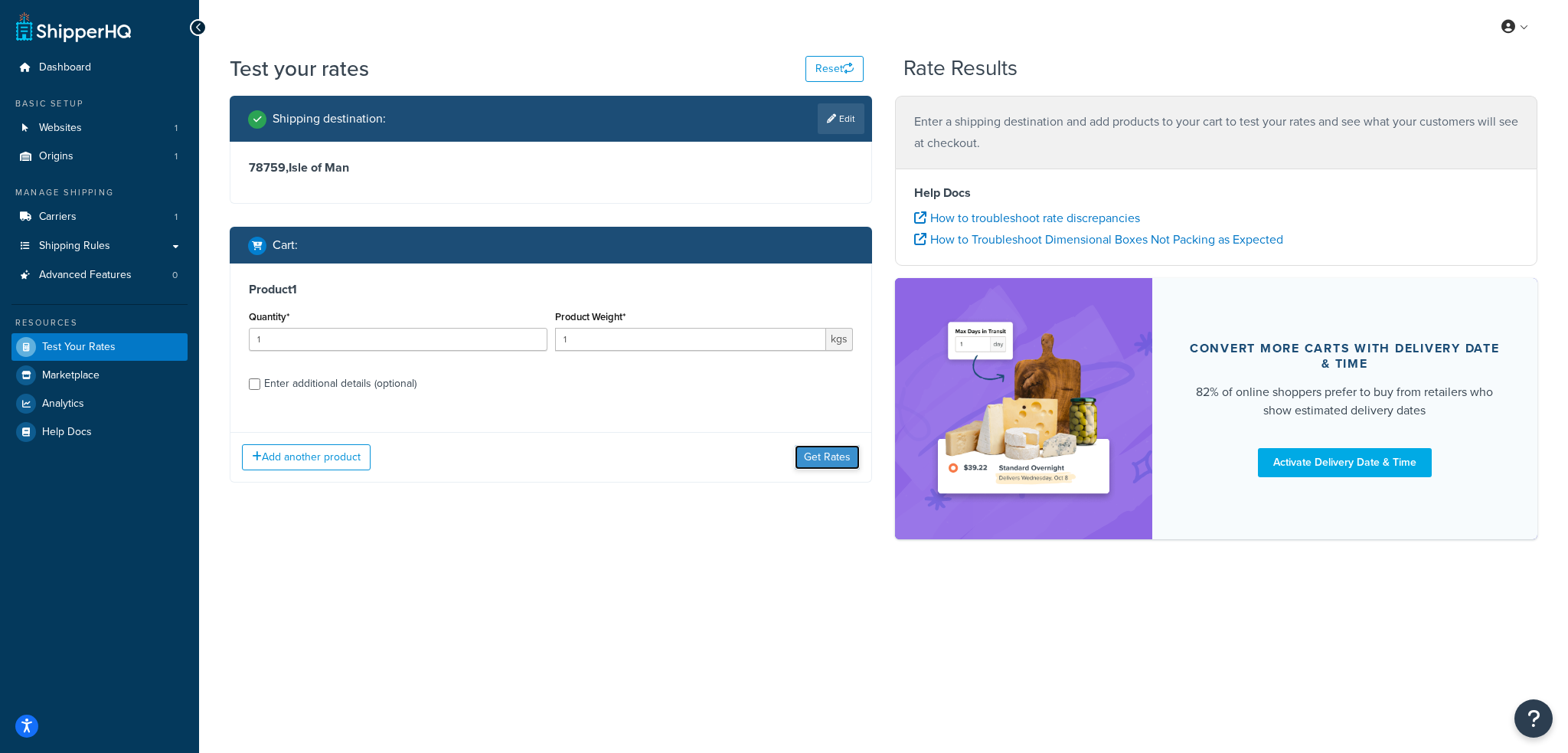
click at [822, 458] on button "Get Rates" at bounding box center [827, 458] width 65 height 24
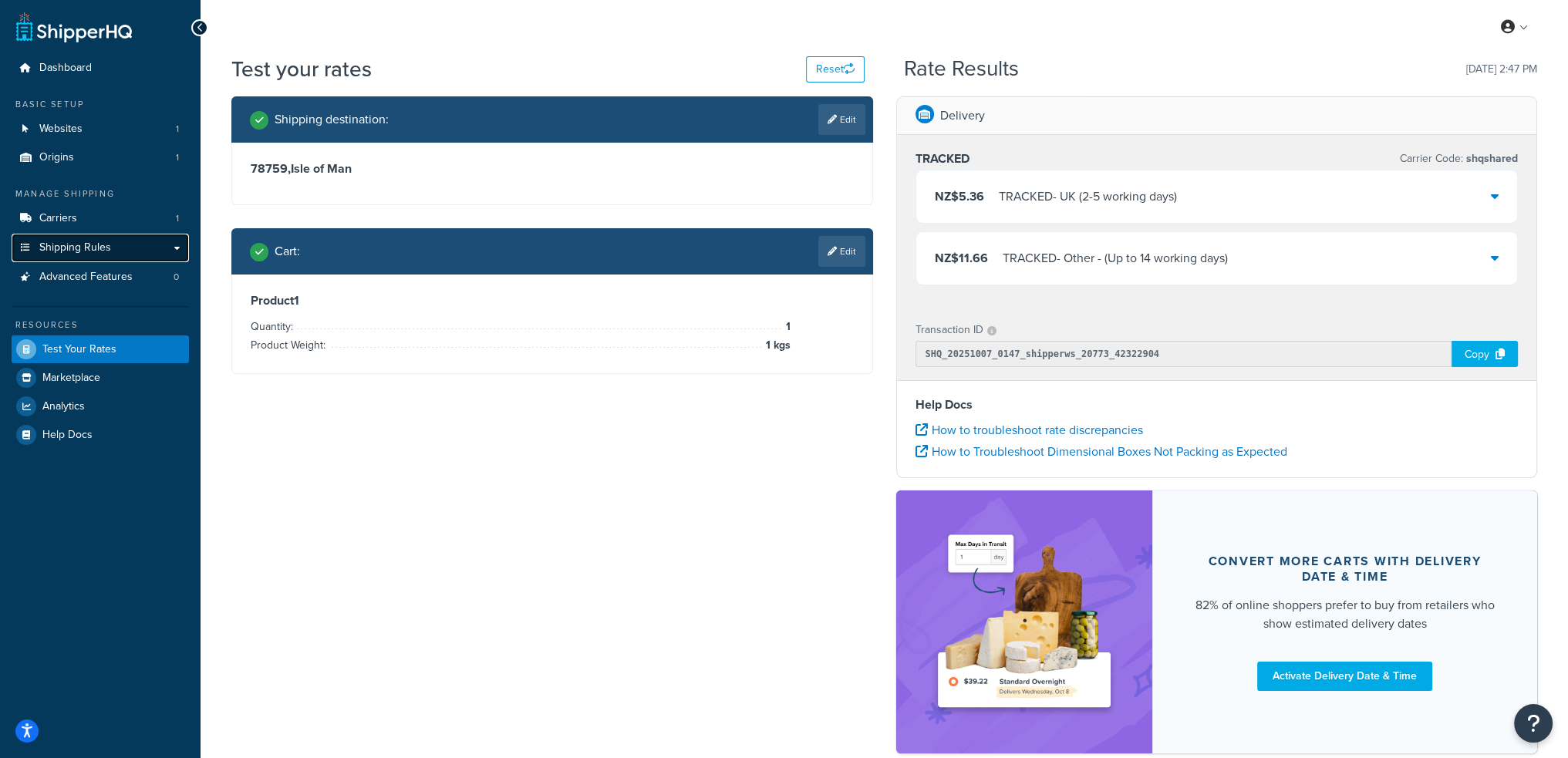
click at [98, 245] on span "Shipping Rules" at bounding box center [75, 247] width 72 height 13
click at [117, 239] on link "Shipping Rules" at bounding box center [100, 247] width 177 height 29
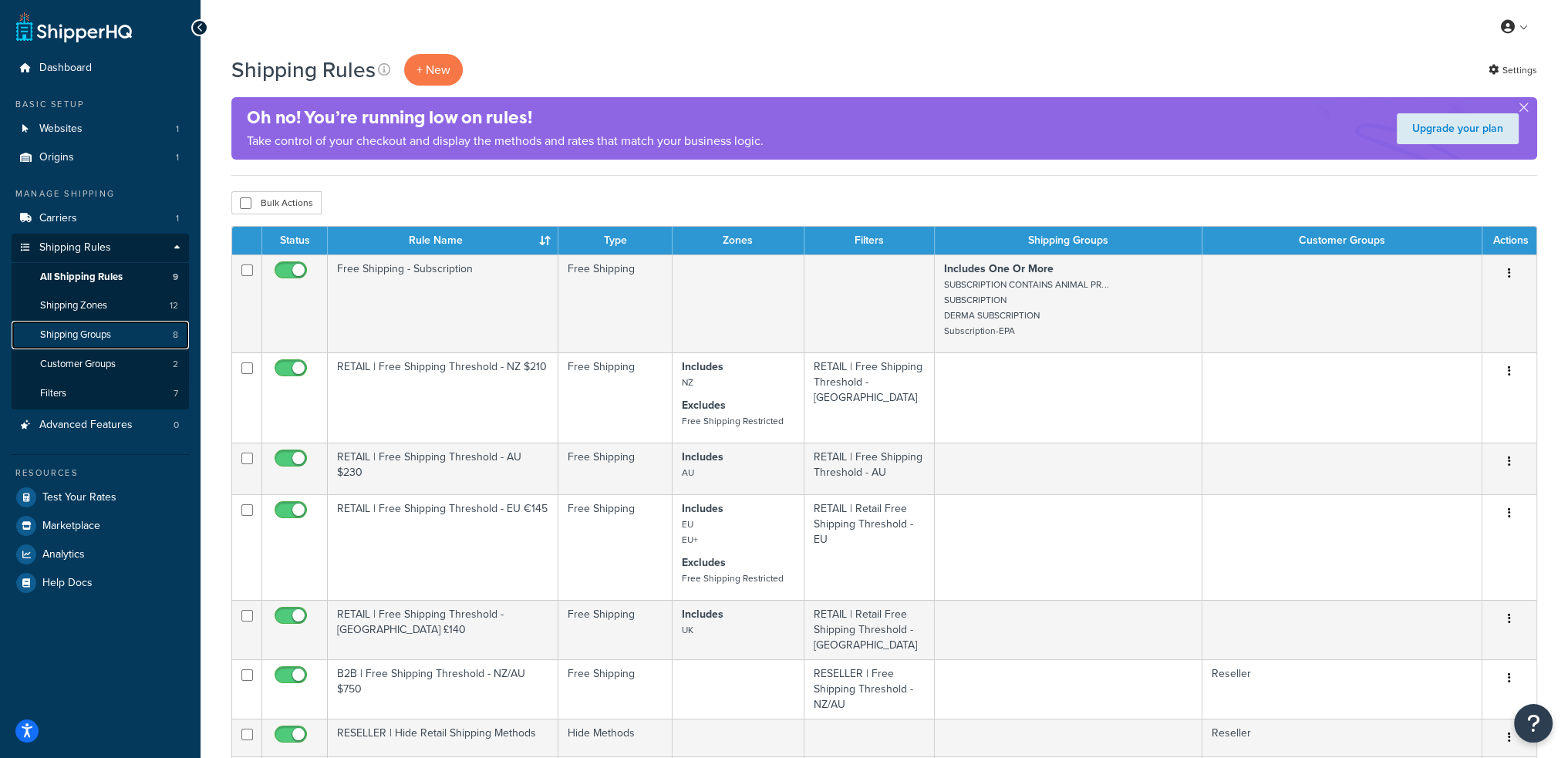
click at [119, 321] on link "Shipping Groups 8" at bounding box center [100, 335] width 177 height 29
click at [121, 302] on link "Shipping Zones 12" at bounding box center [100, 305] width 177 height 29
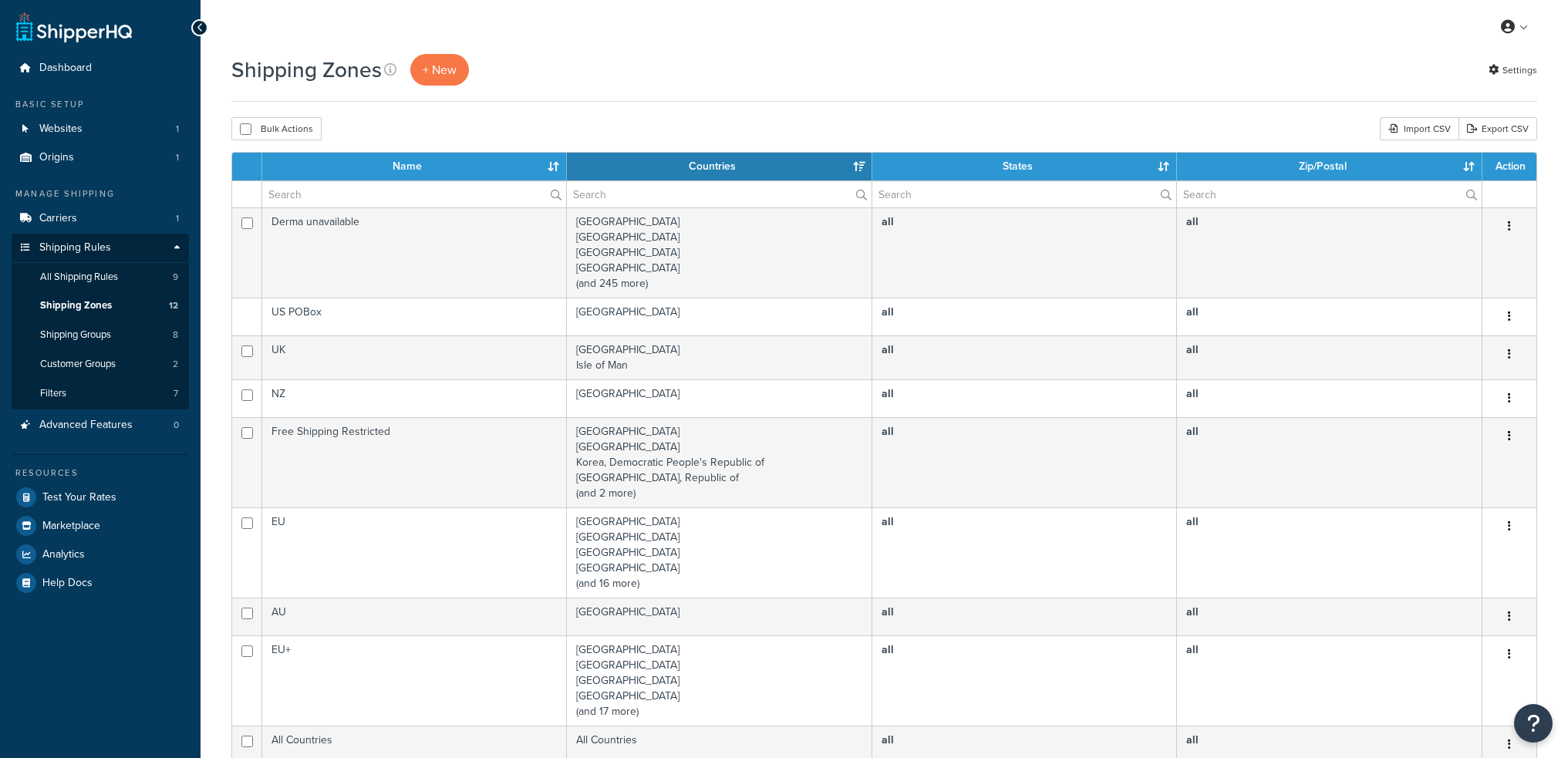
select select "15"
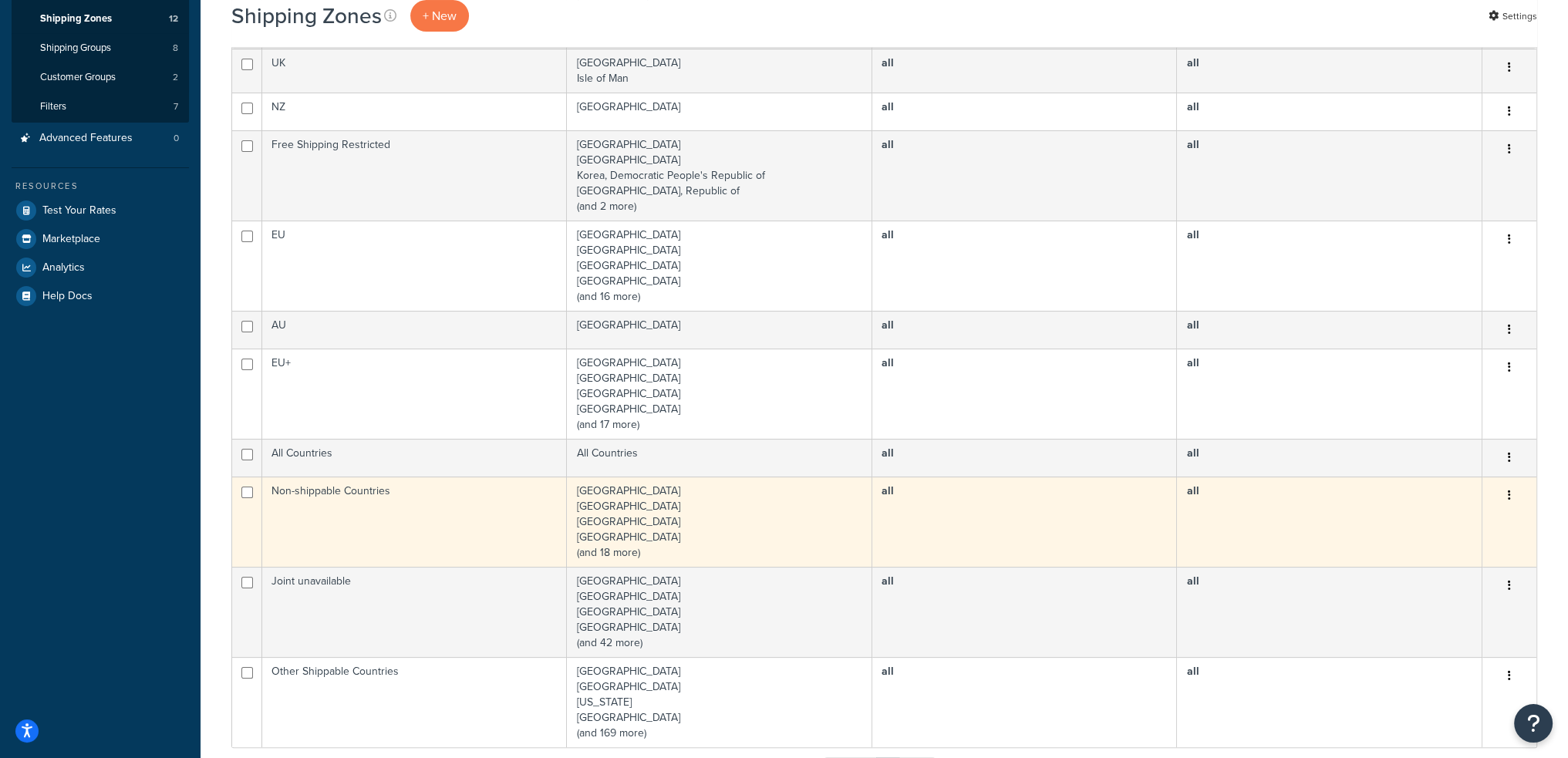
scroll to position [385, 0]
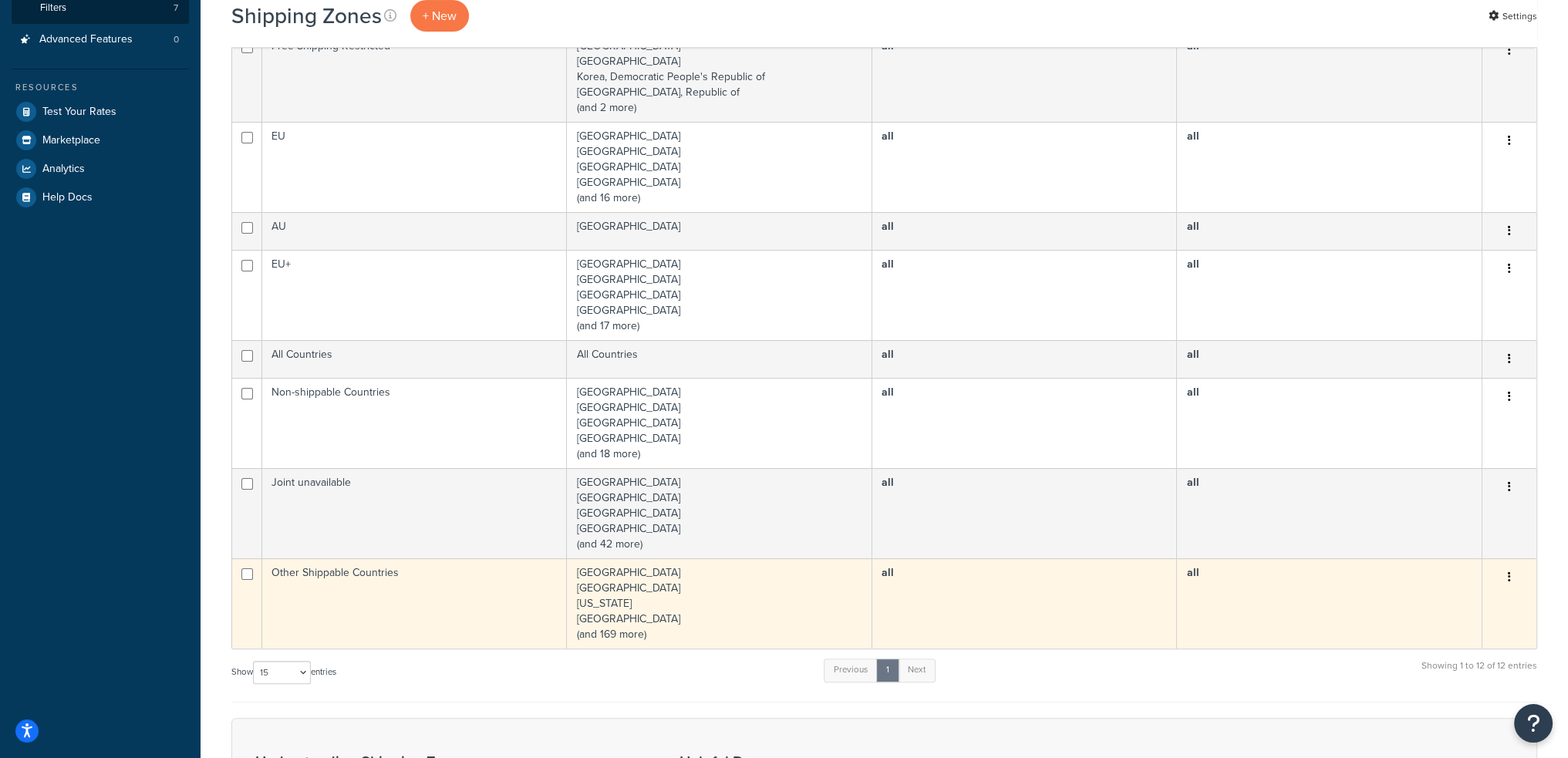
click at [432, 605] on td "Other Shippable Countries" at bounding box center [414, 603] width 304 height 90
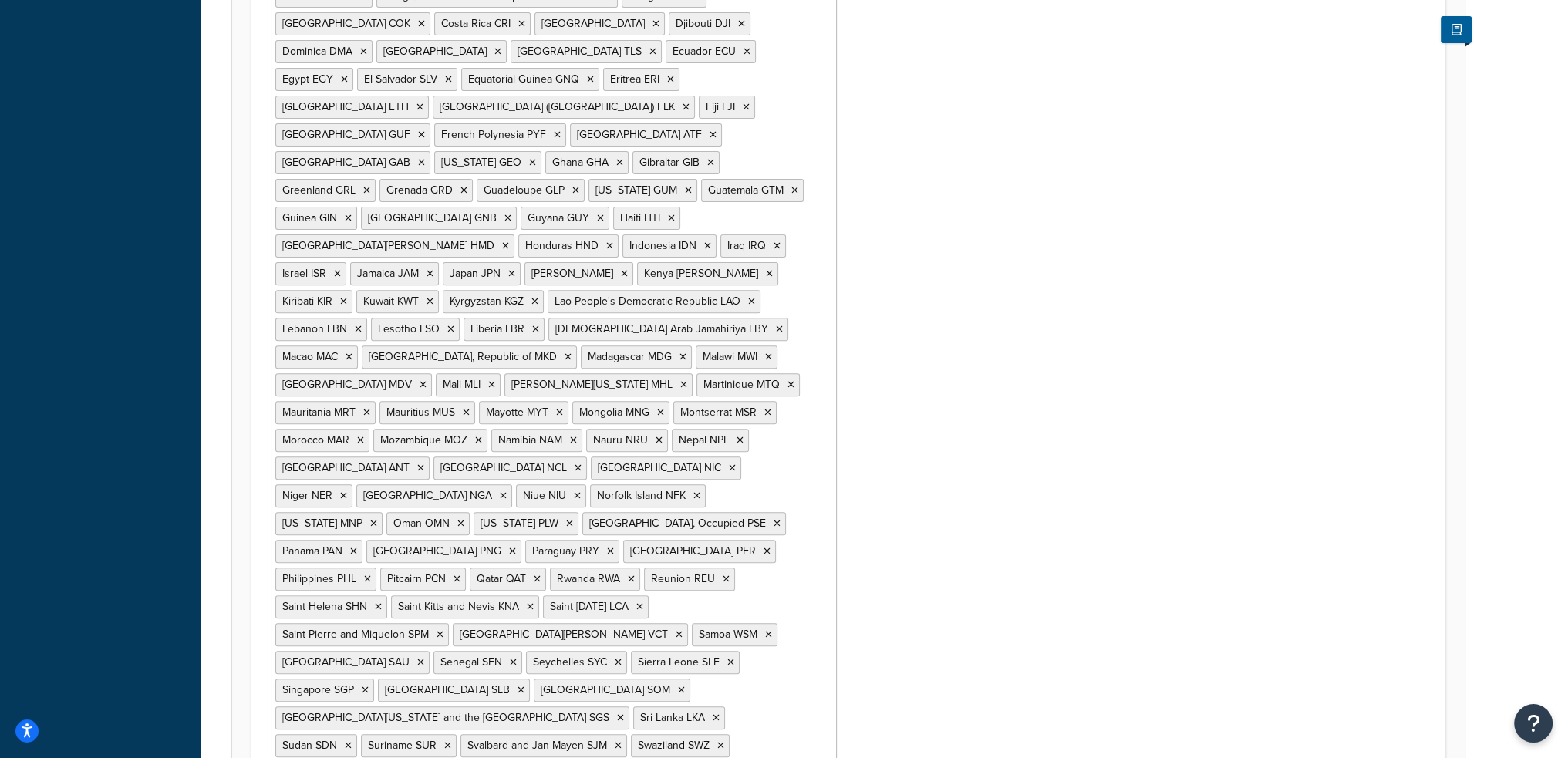
scroll to position [940, 0]
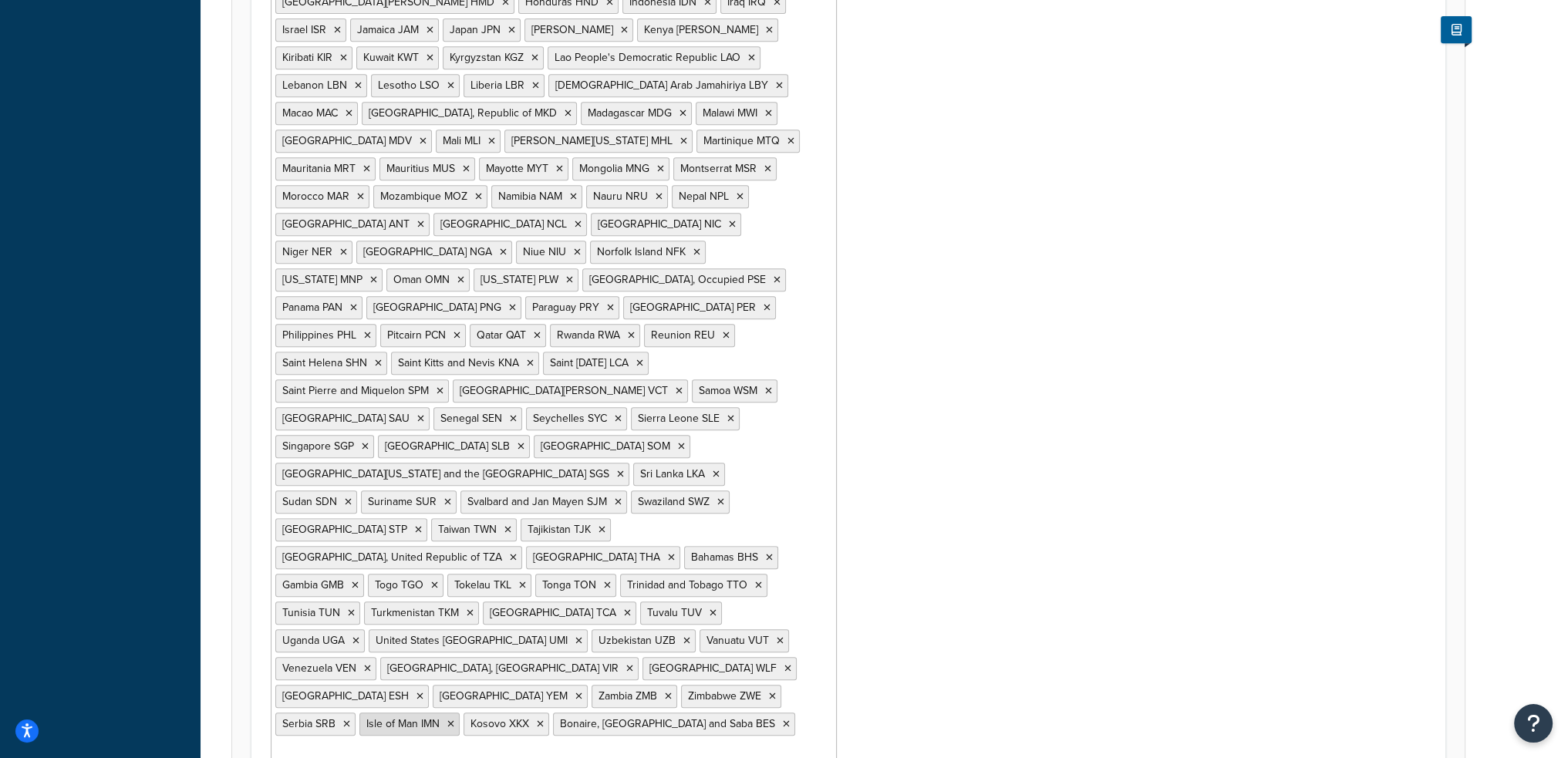
click at [447, 719] on icon at bounding box center [451, 724] width 7 height 10
click at [958, 549] on div "Countries Afghanistan AFG Algeria DZA American Samoa ASM Angola AGO Anguilla AI…" at bounding box center [848, 120] width 1178 height 1307
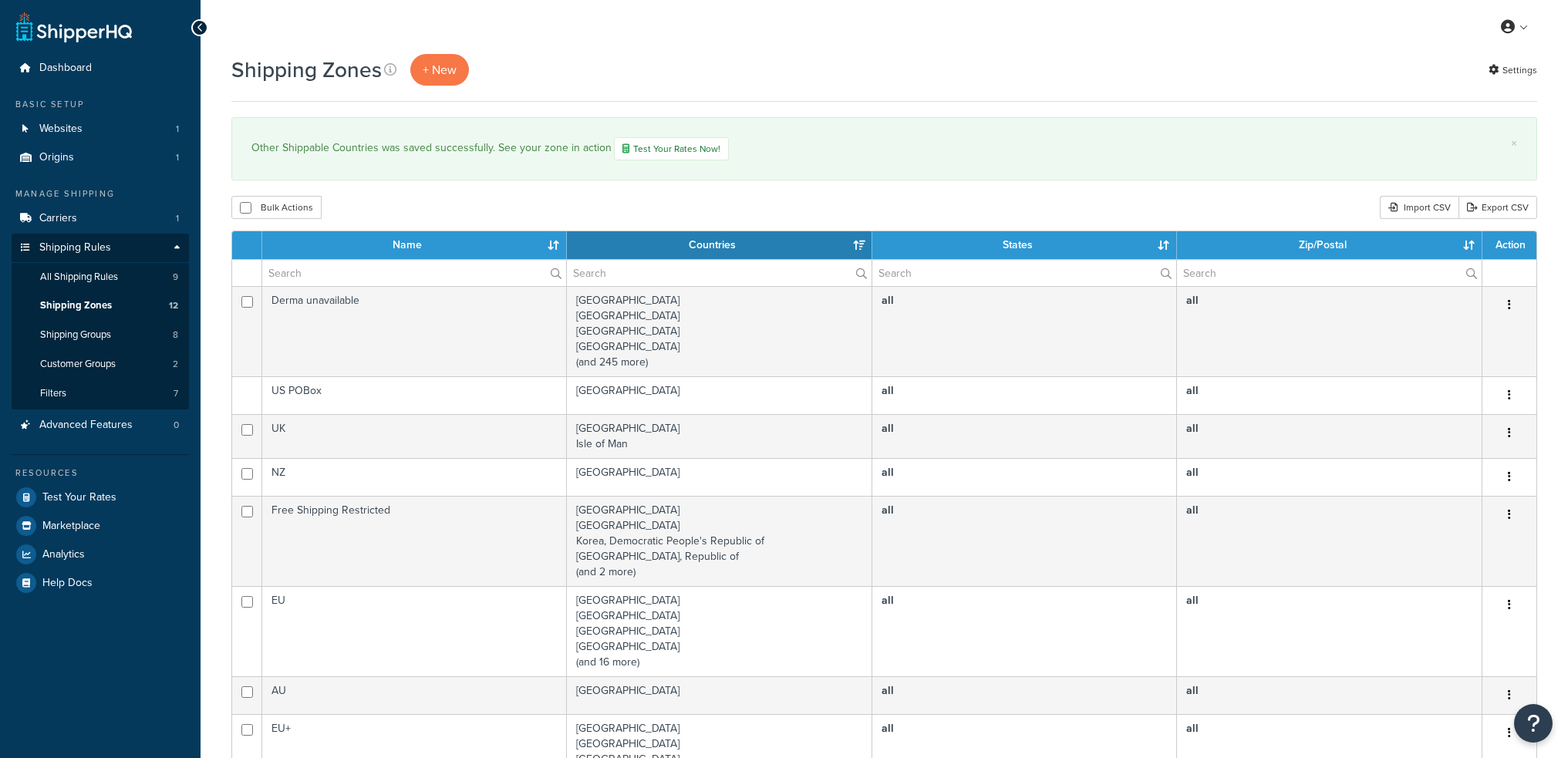
select select "15"
drag, startPoint x: 644, startPoint y: 156, endPoint x: 652, endPoint y: 160, distance: 8.9
click at [644, 156] on link "Test Your Rates Now!" at bounding box center [671, 148] width 115 height 23
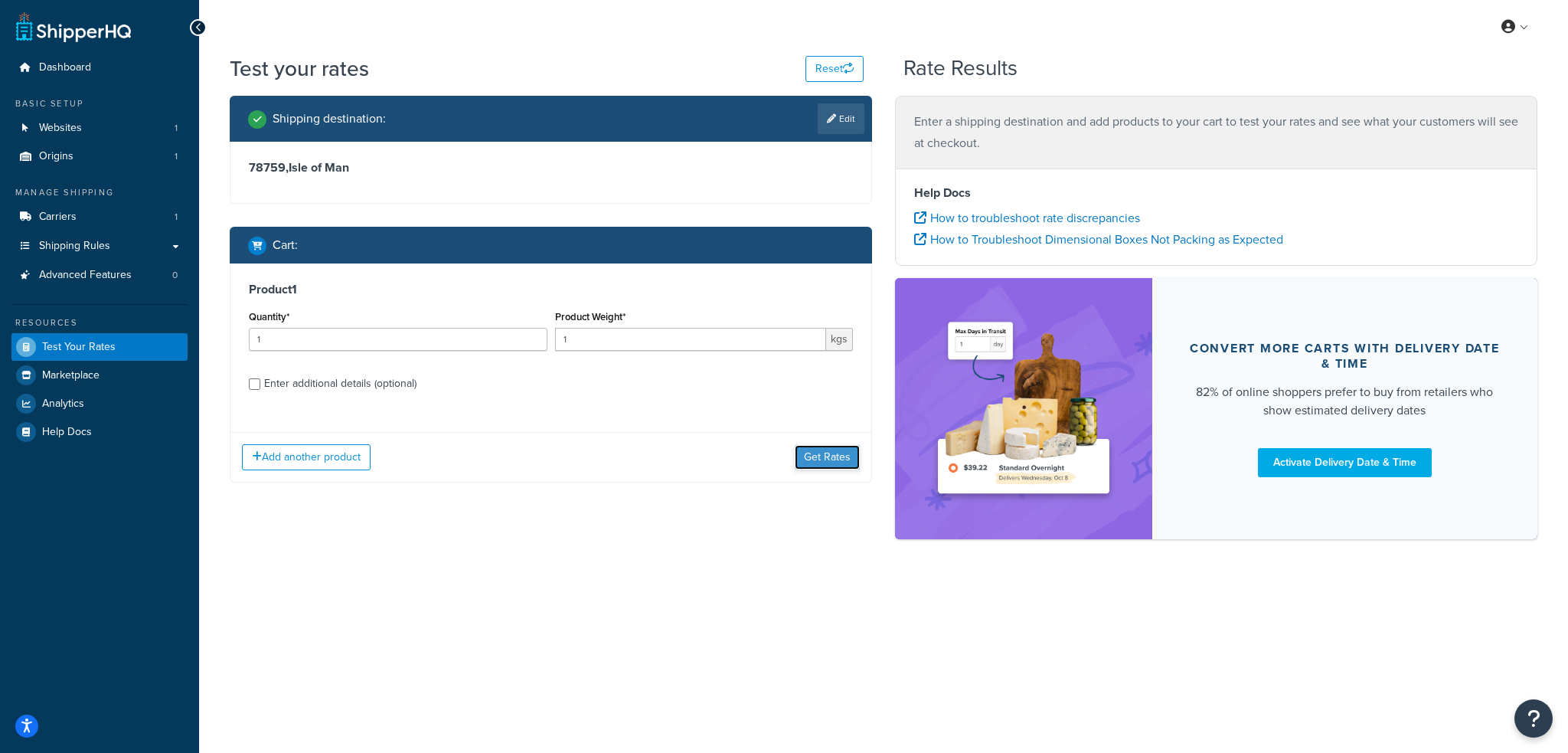
click at [841, 450] on button "Get Rates" at bounding box center [827, 458] width 65 height 24
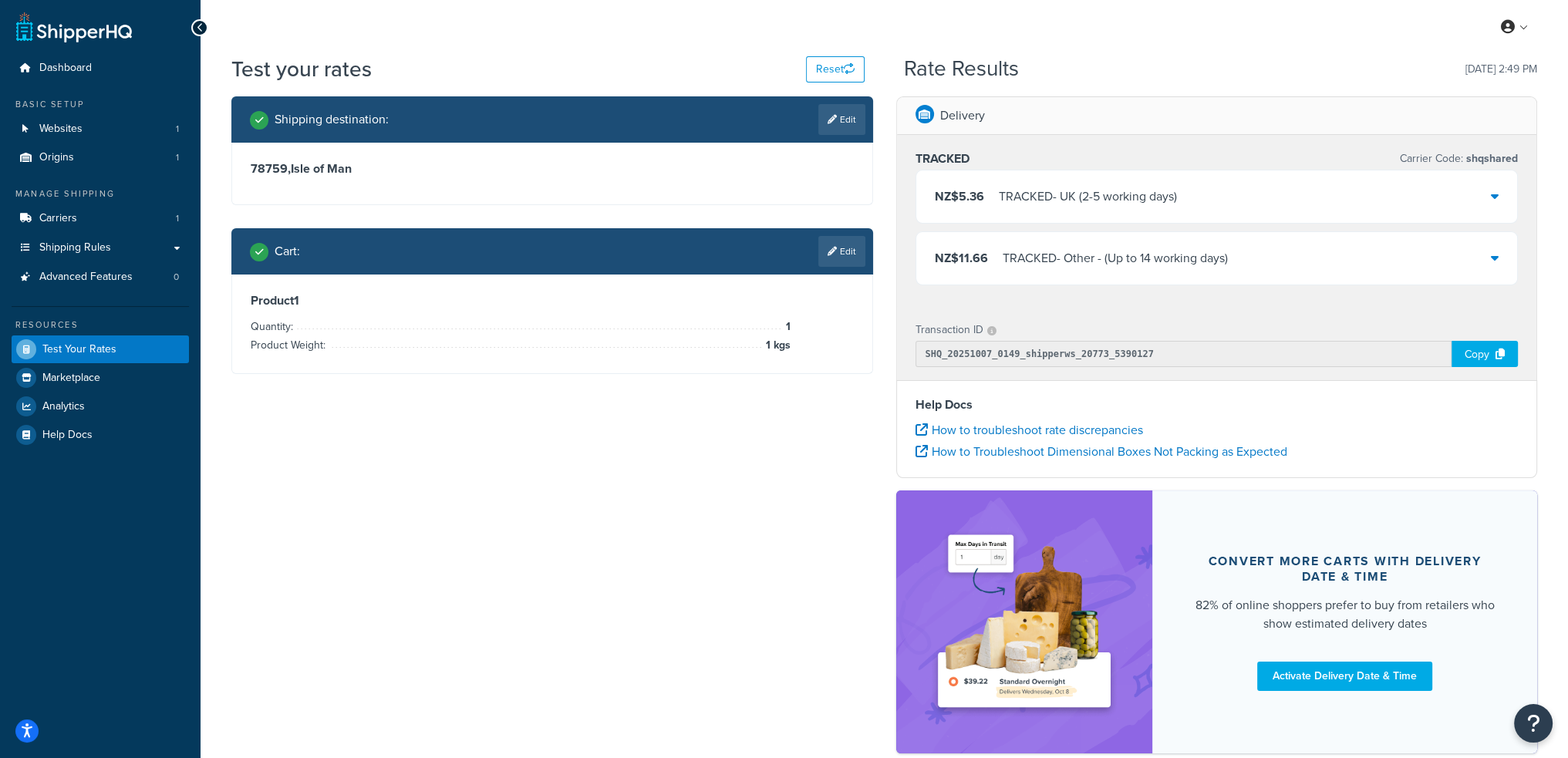
click at [1342, 264] on div "NZ$11.66 TRACKED - Other - (Up to 14 working days)" at bounding box center [1216, 259] width 601 height 53
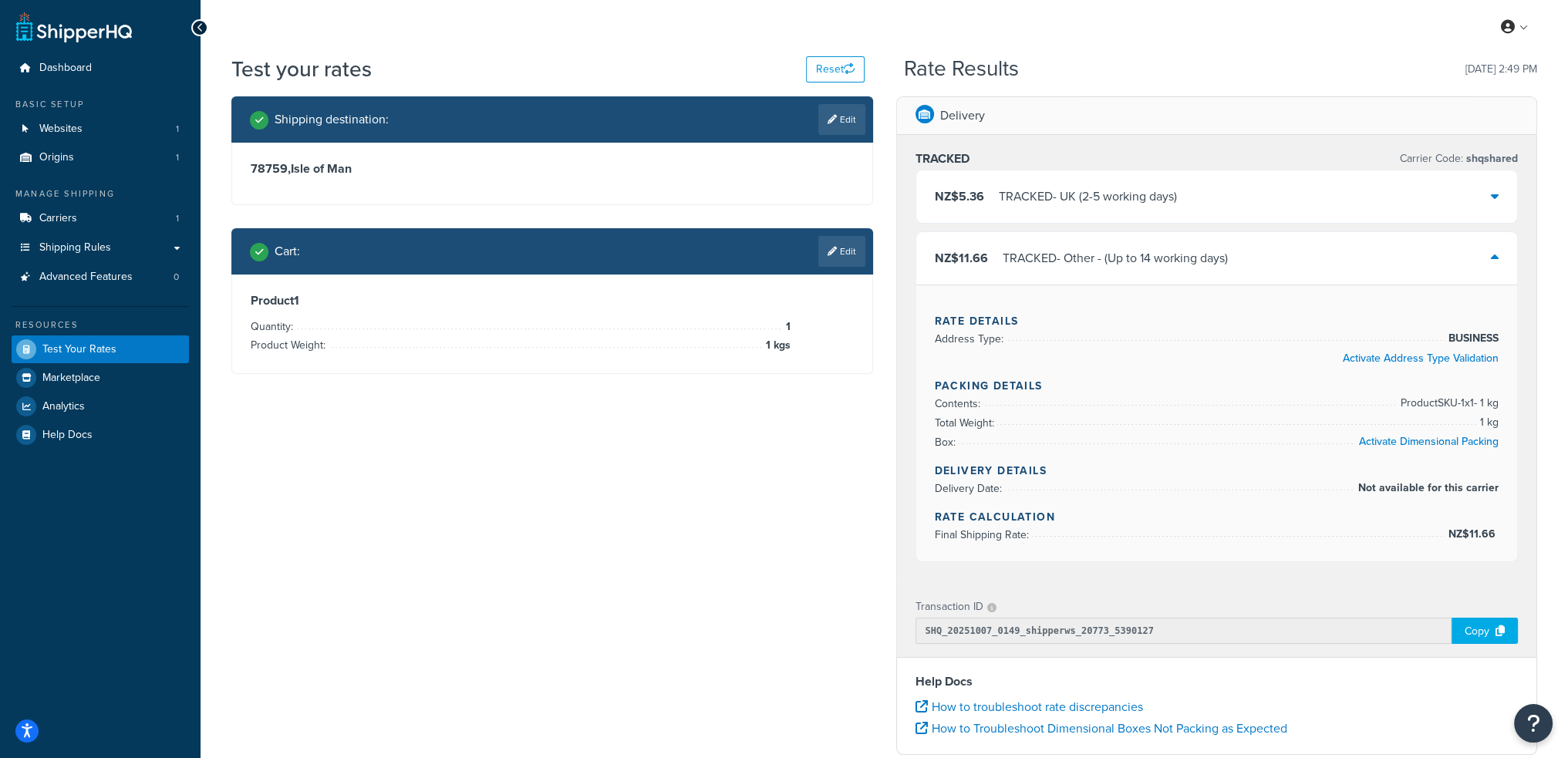
click at [1241, 196] on div "NZ$5.36 TRACKED - UK (2-5 working days)" at bounding box center [1216, 197] width 601 height 53
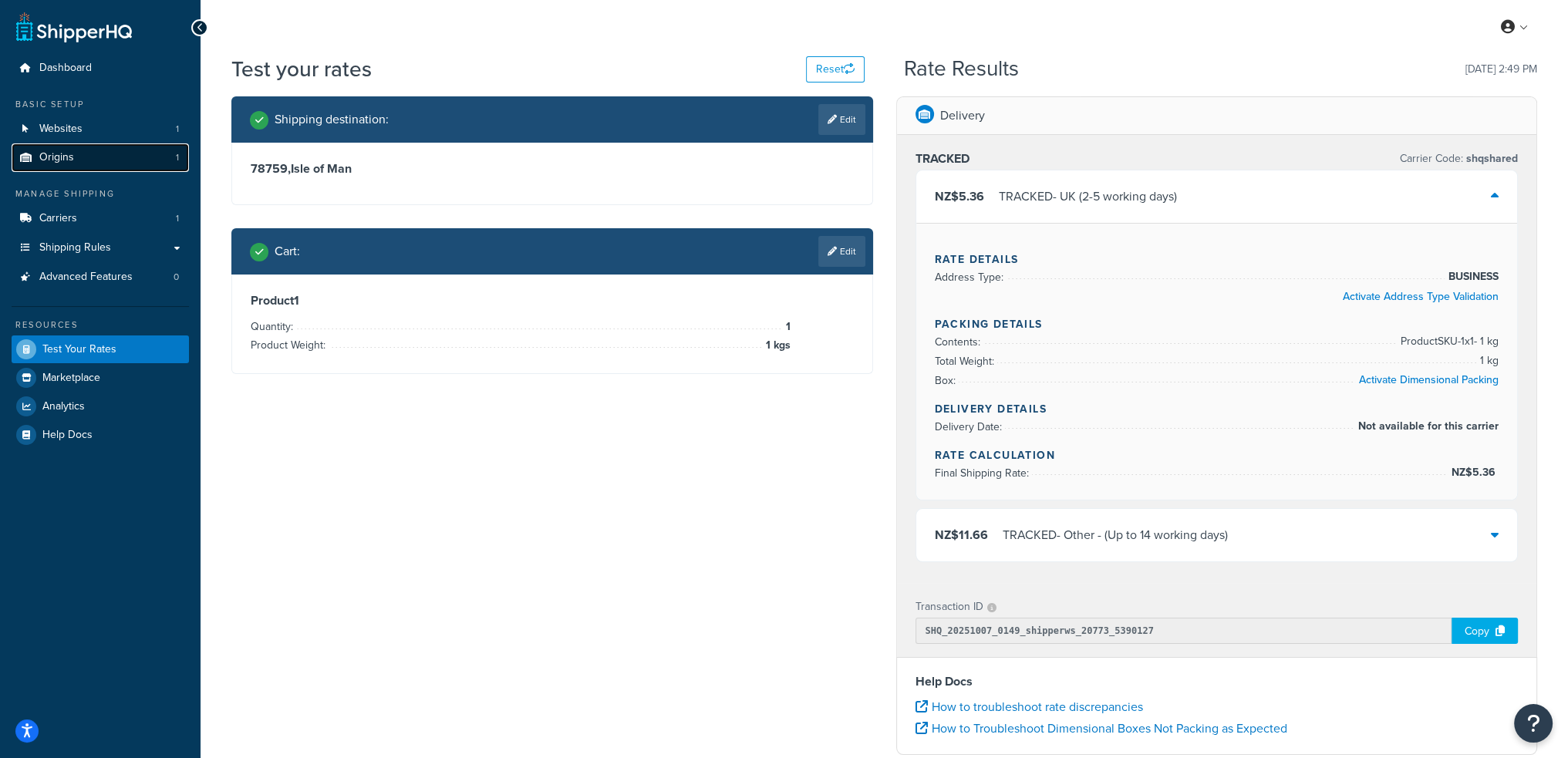
click at [137, 151] on link "Origins 1" at bounding box center [100, 157] width 177 height 29
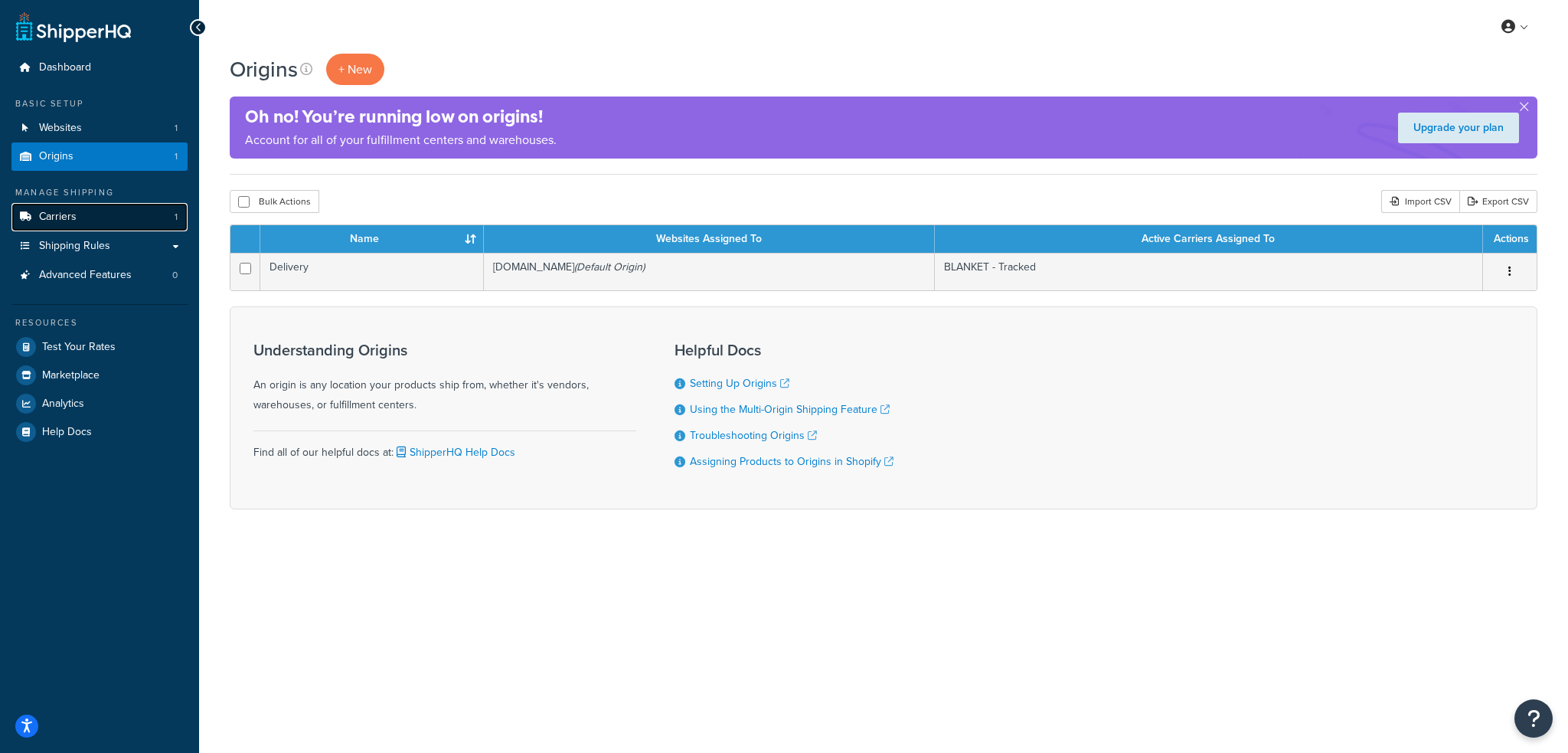
click at [96, 222] on link "Carriers 1" at bounding box center [99, 217] width 176 height 29
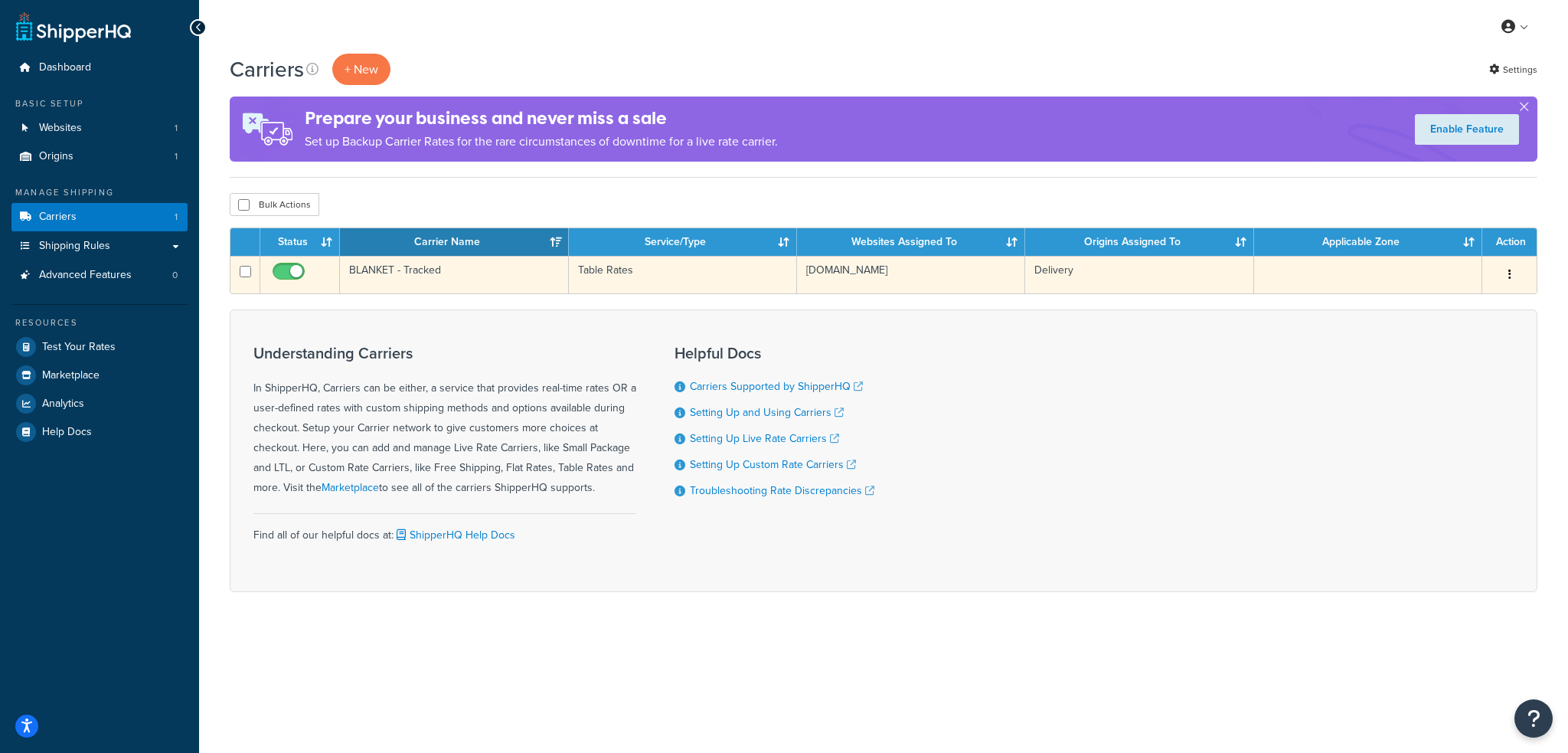
click at [374, 273] on td "BLANKET - Tracked" at bounding box center [454, 275] width 228 height 37
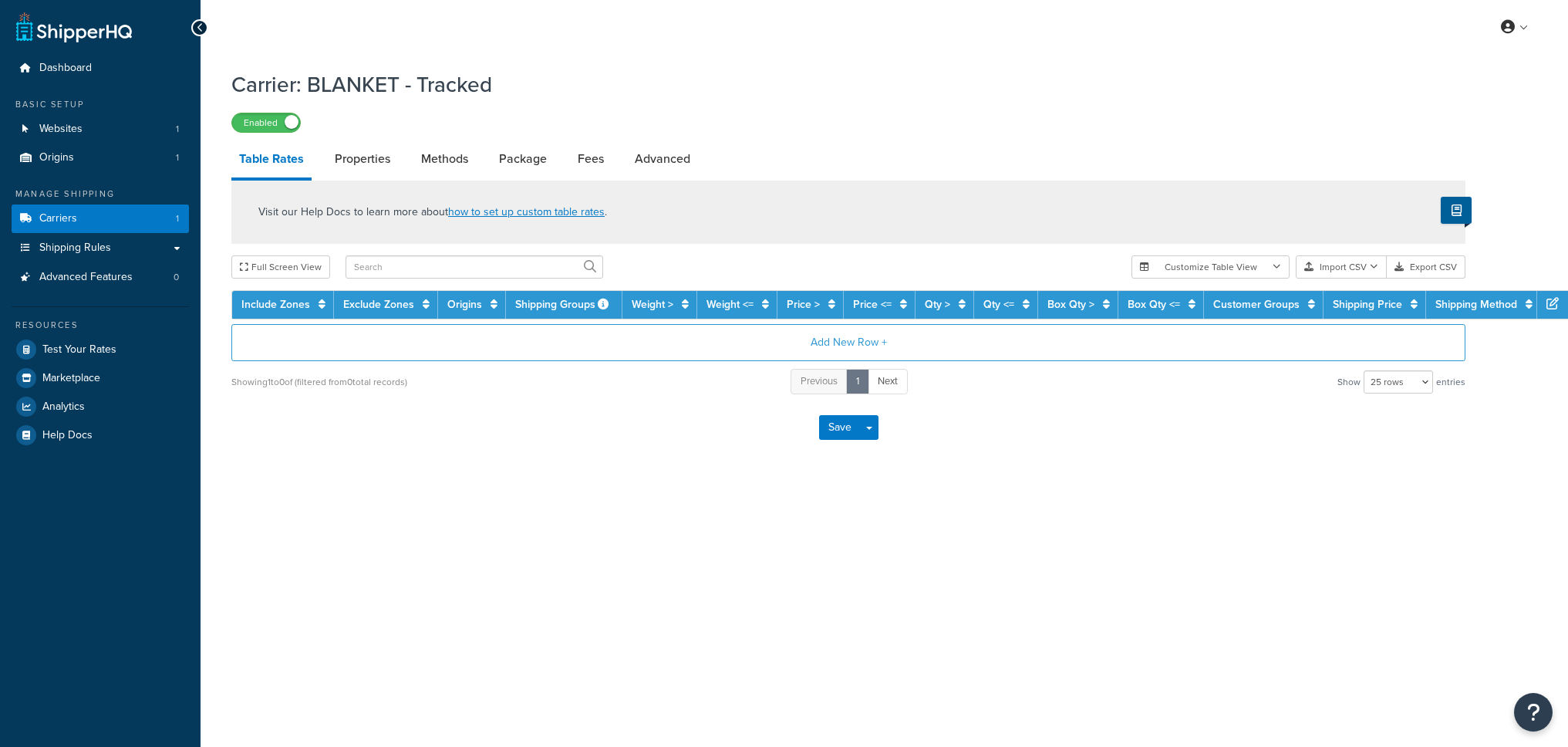
select select "25"
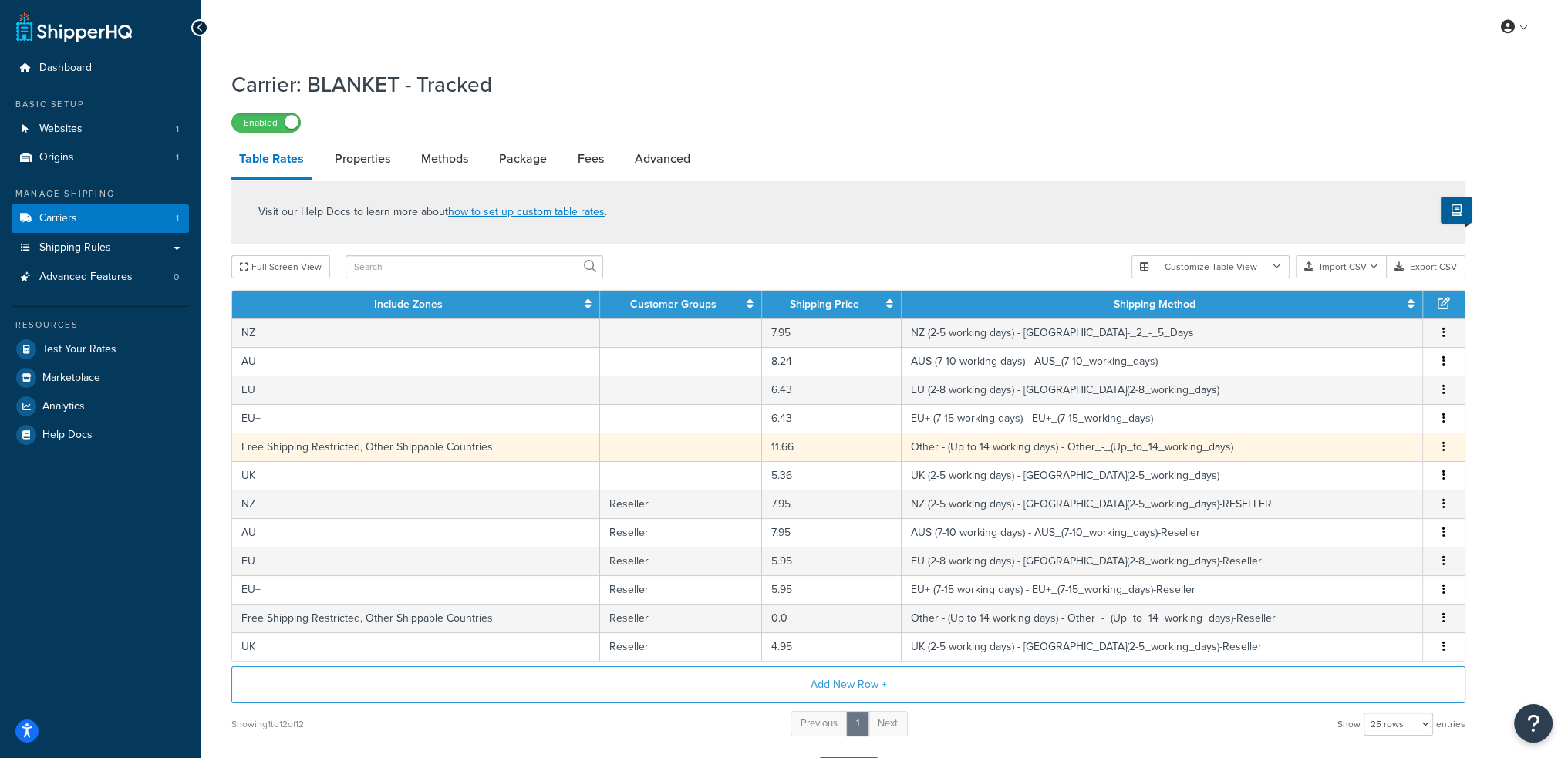
click at [982, 443] on td "Other - (Up to 14 working days) - Other_-_(Up_to_14_working_days)" at bounding box center [1162, 447] width 521 height 29
select select "176080"
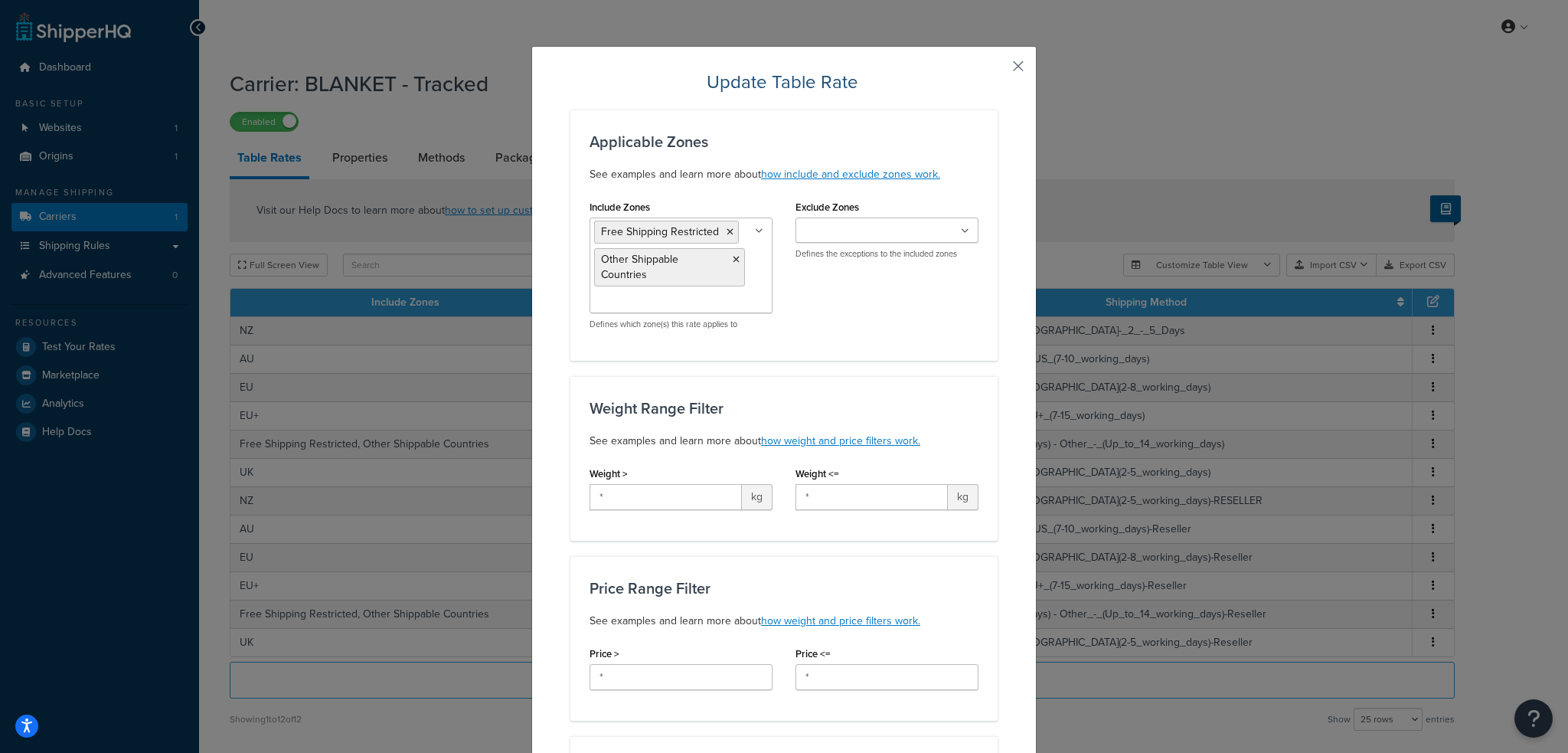
click at [997, 70] on button "button" at bounding box center [996, 71] width 3 height 3
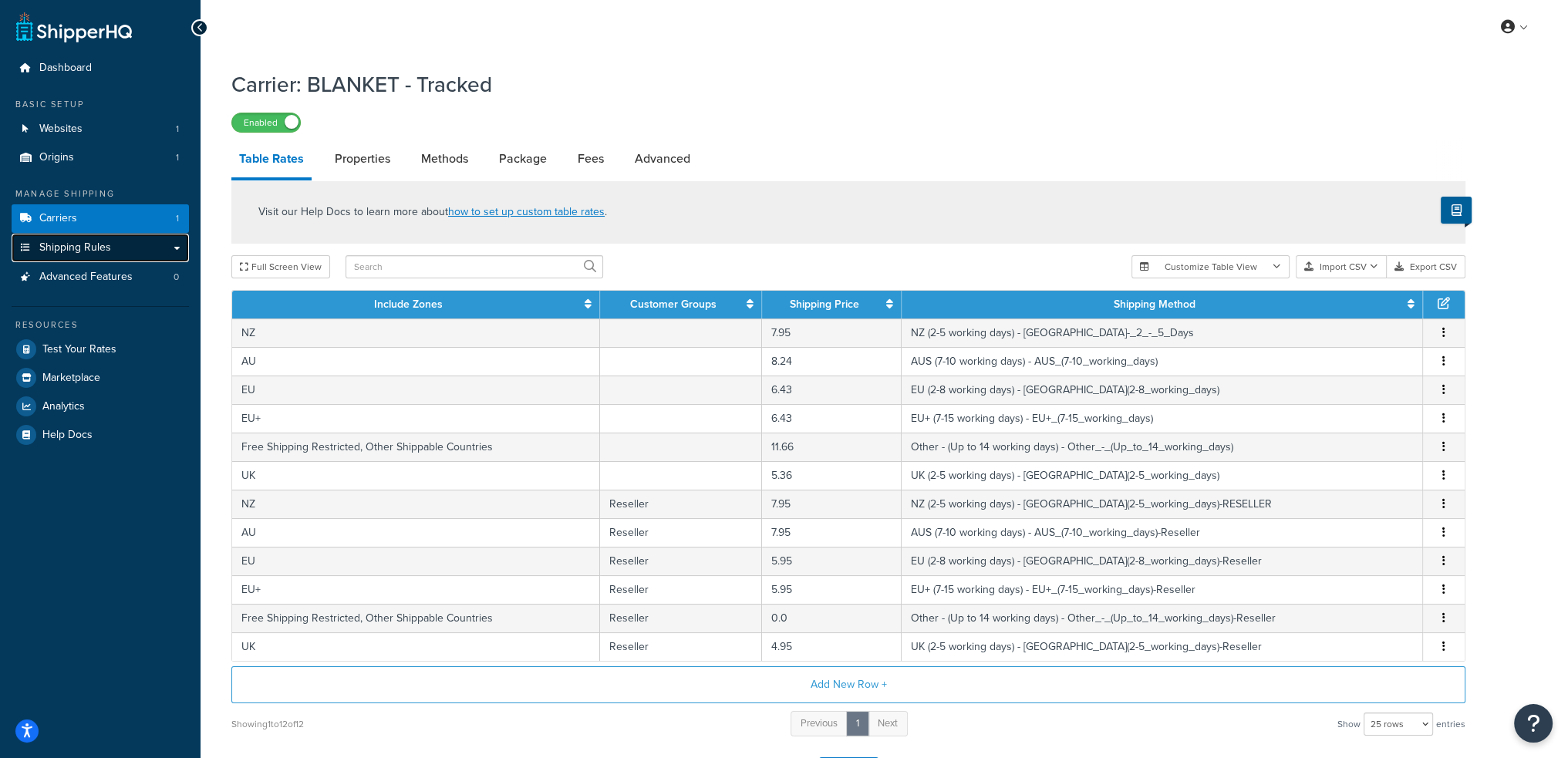
click at [102, 248] on span "Shipping Rules" at bounding box center [75, 247] width 72 height 13
click at [105, 244] on span "Shipping Rules" at bounding box center [75, 247] width 72 height 13
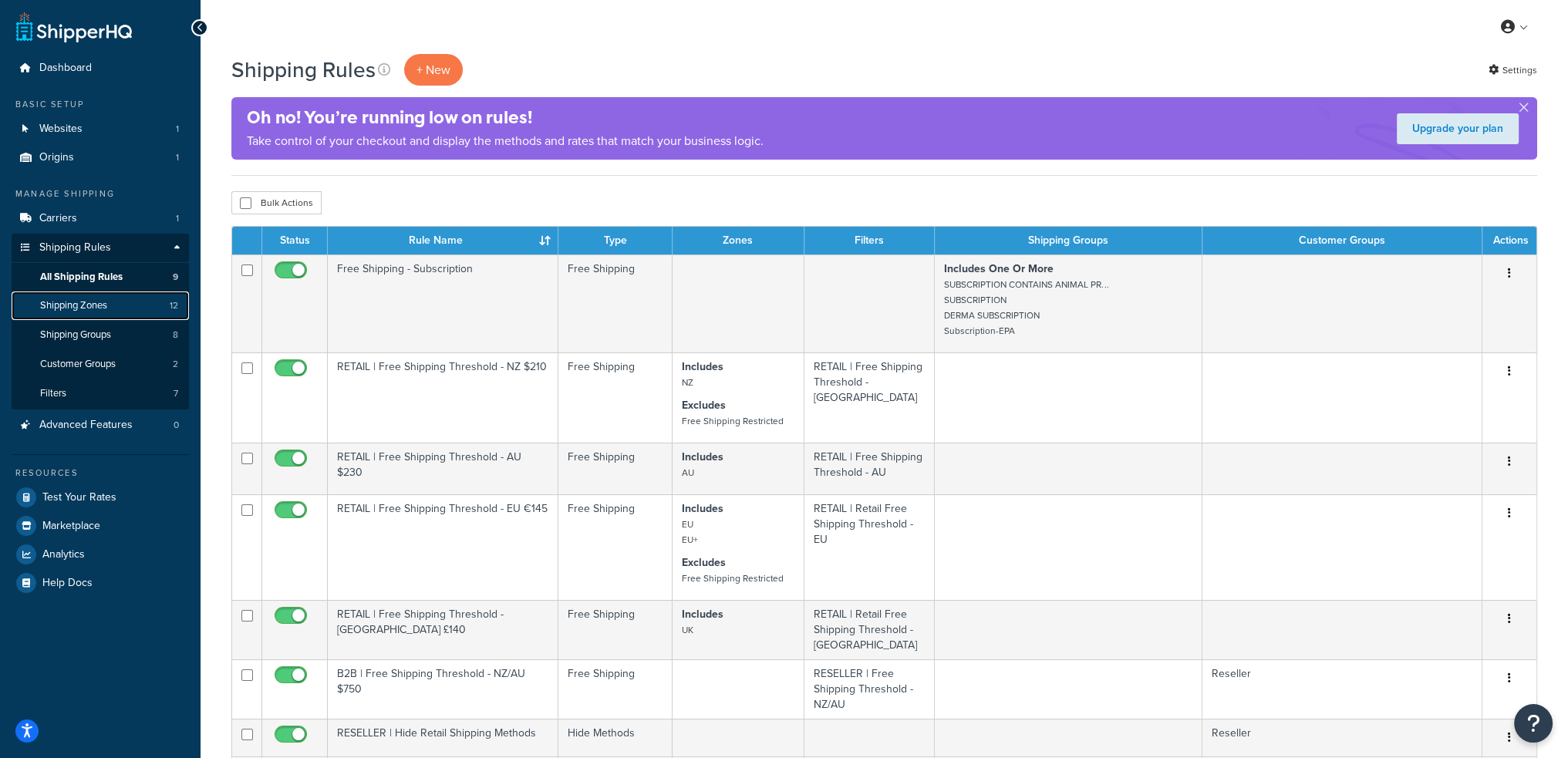
click at [106, 310] on span "Shipping Zones" at bounding box center [74, 305] width 67 height 13
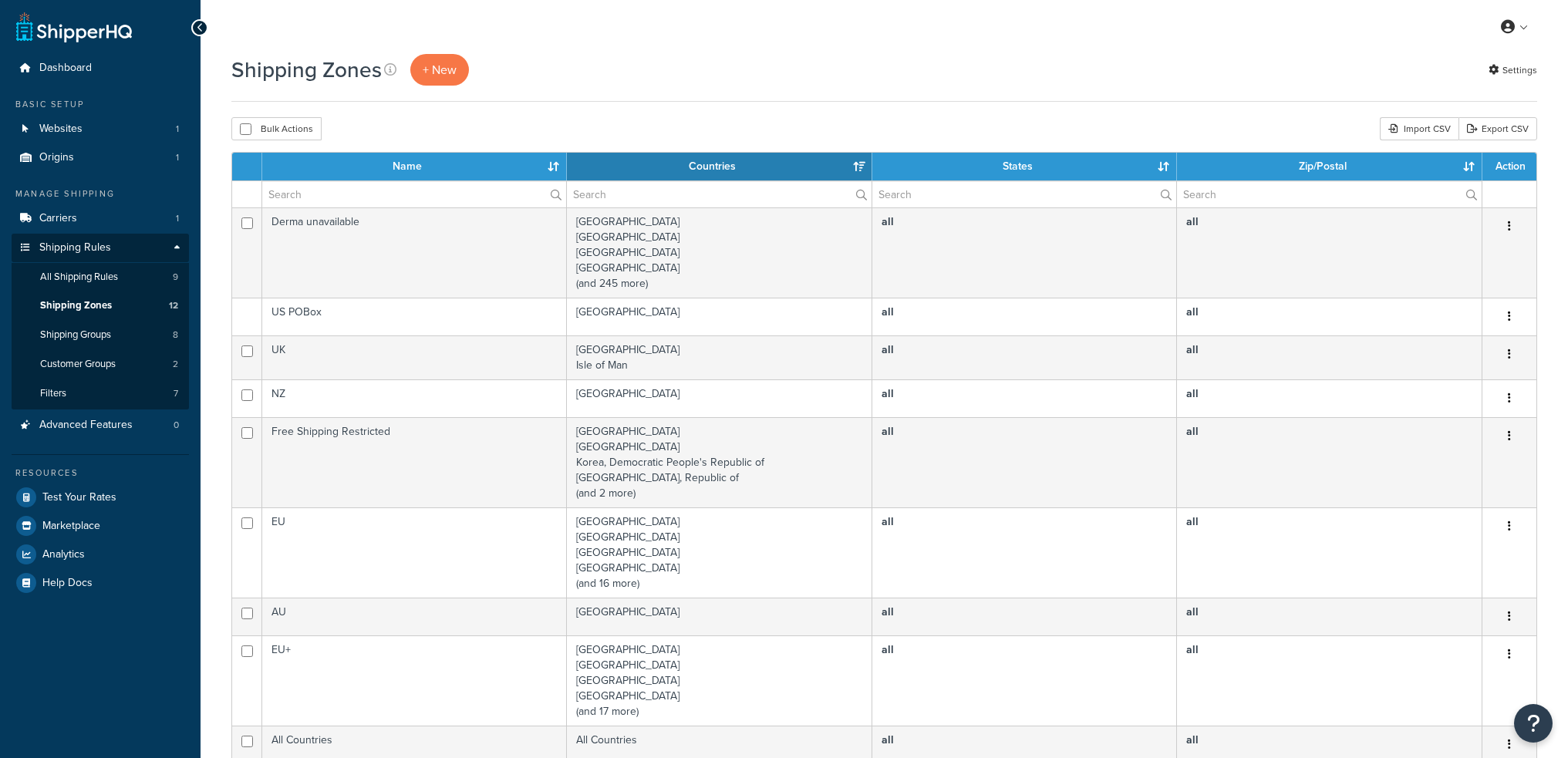
select select "15"
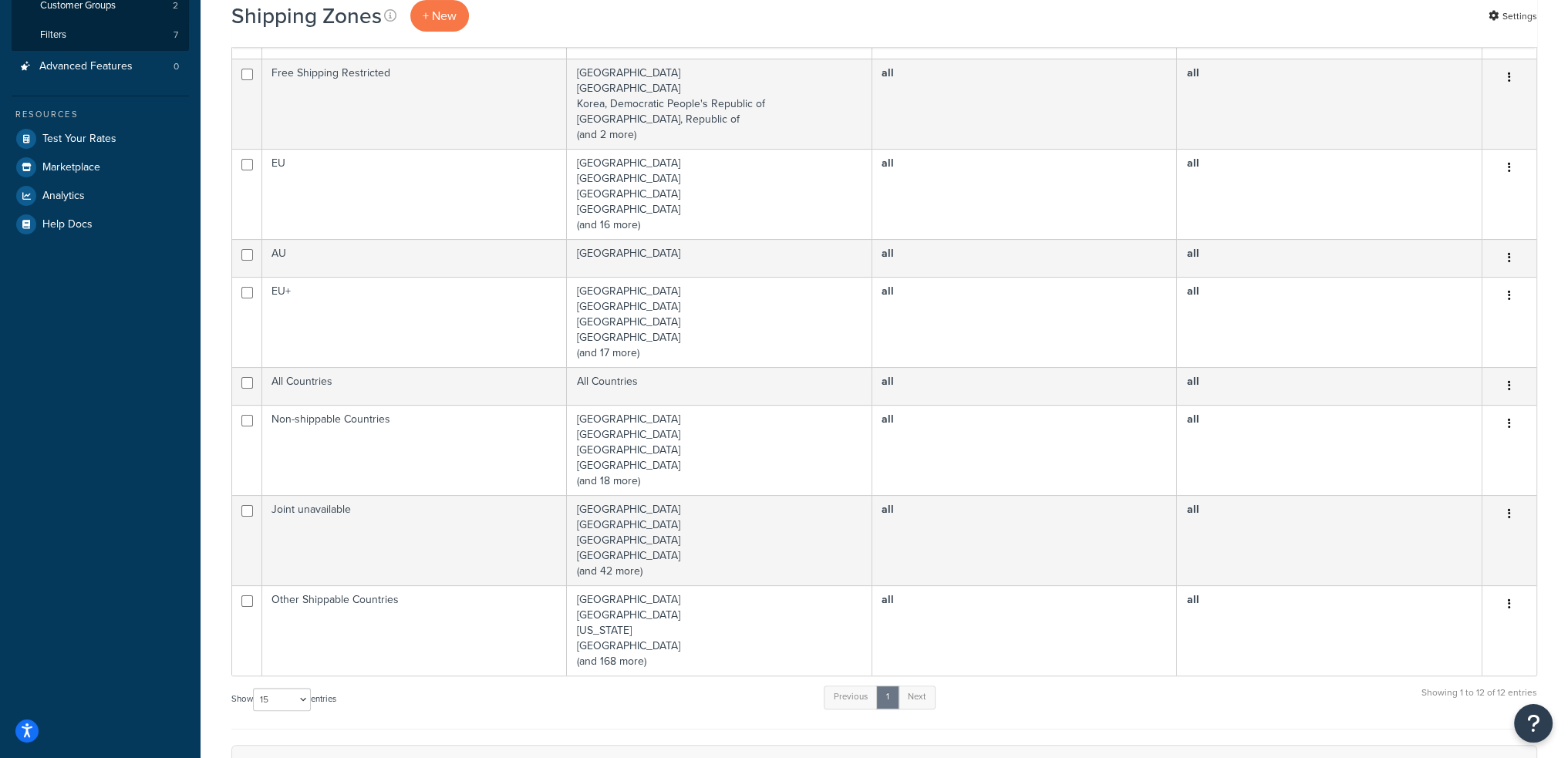
scroll to position [617, 0]
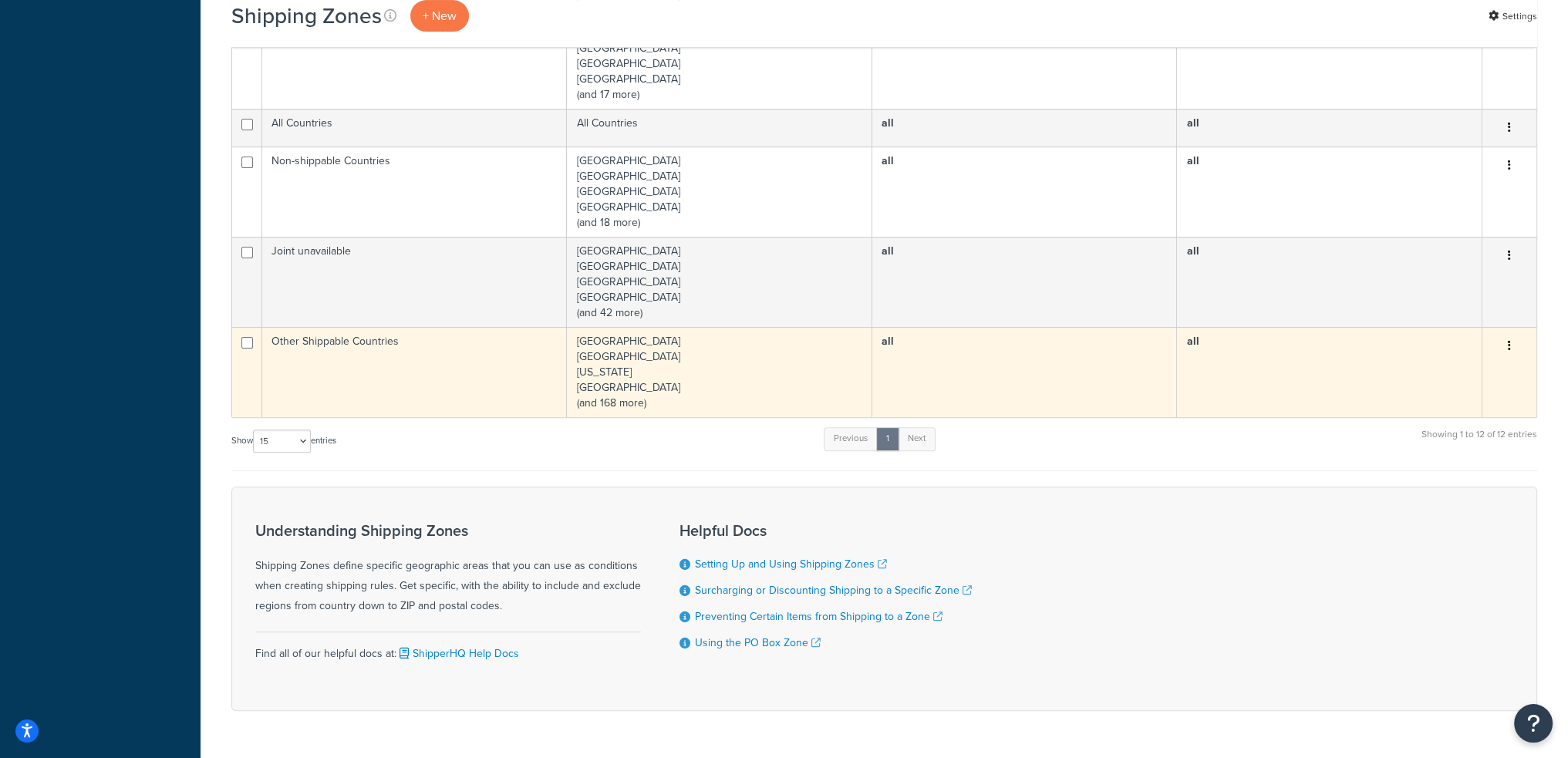
click at [407, 391] on td "Other Shippable Countries" at bounding box center [414, 372] width 304 height 90
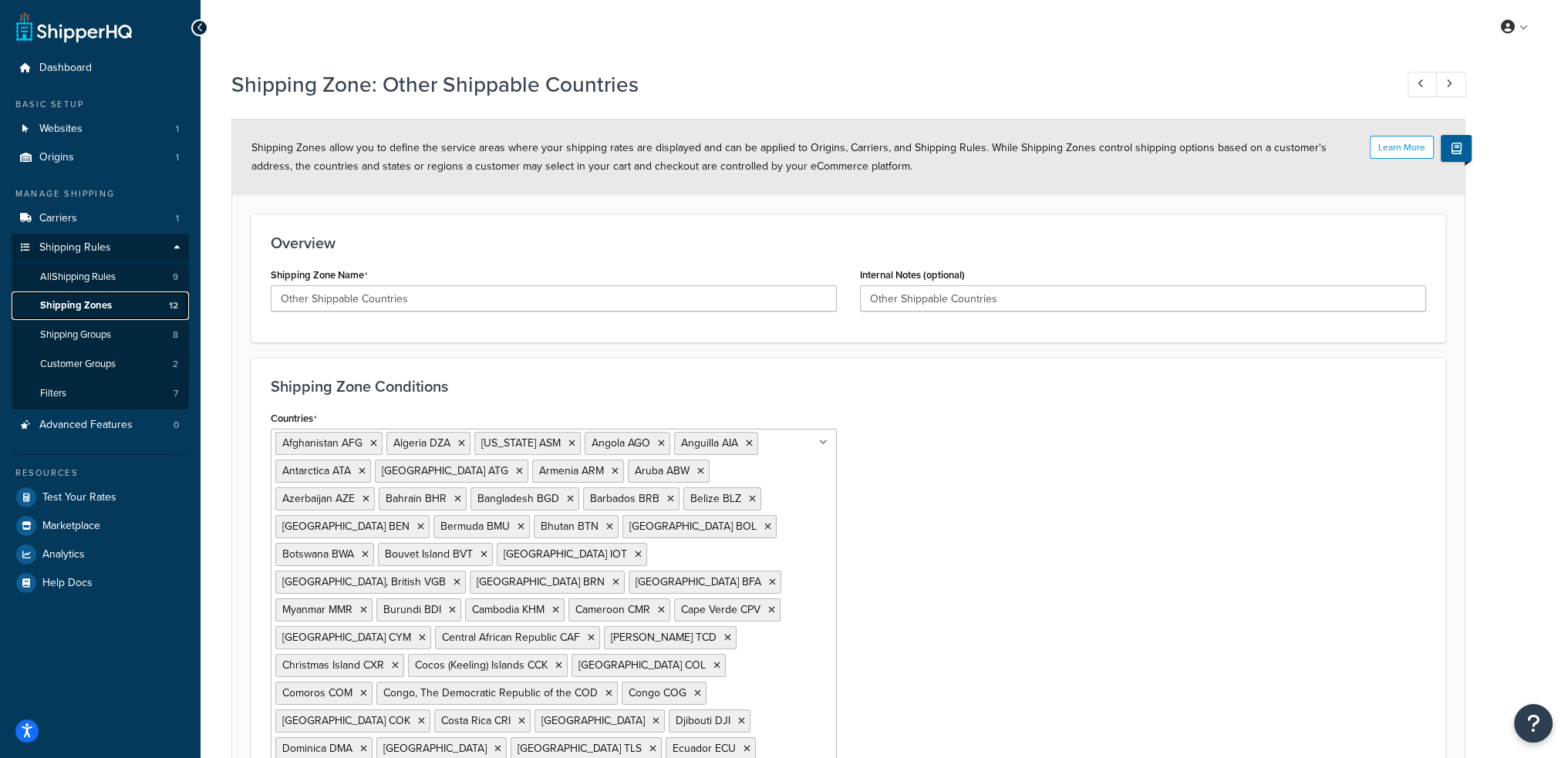
click at [110, 309] on span "Shipping Zones" at bounding box center [76, 305] width 72 height 13
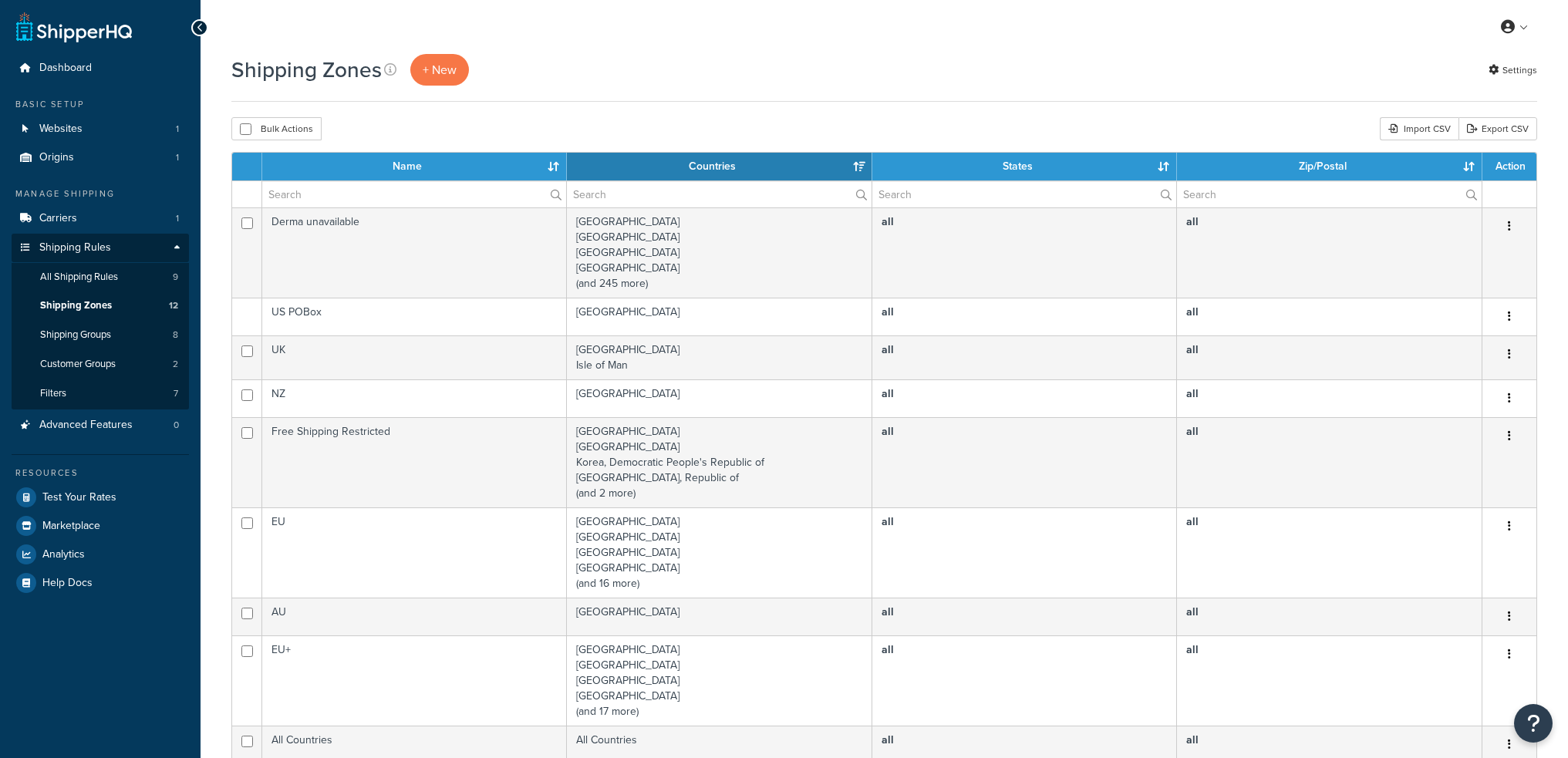
select select "15"
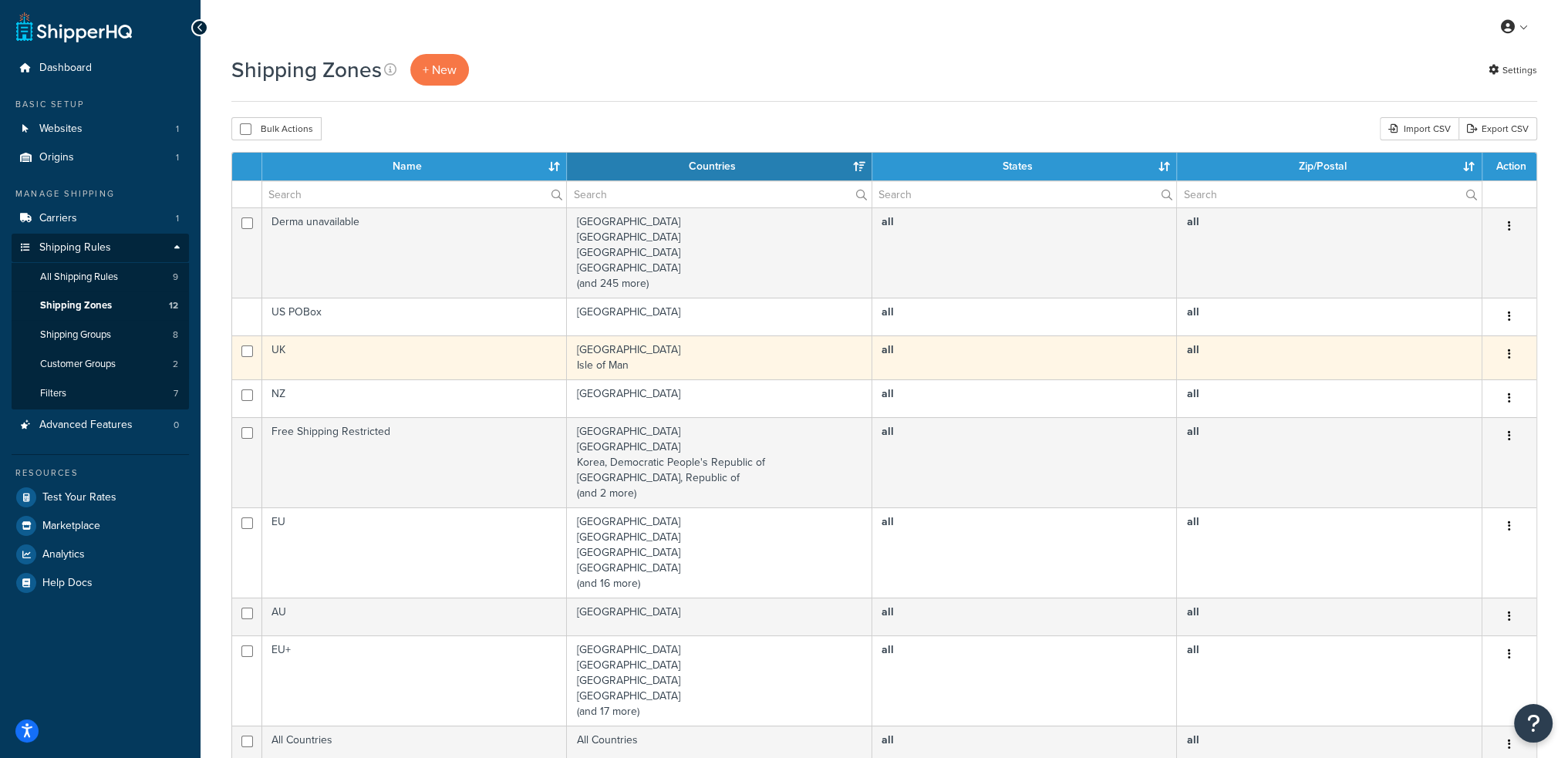
click at [351, 360] on td "UK" at bounding box center [414, 357] width 304 height 44
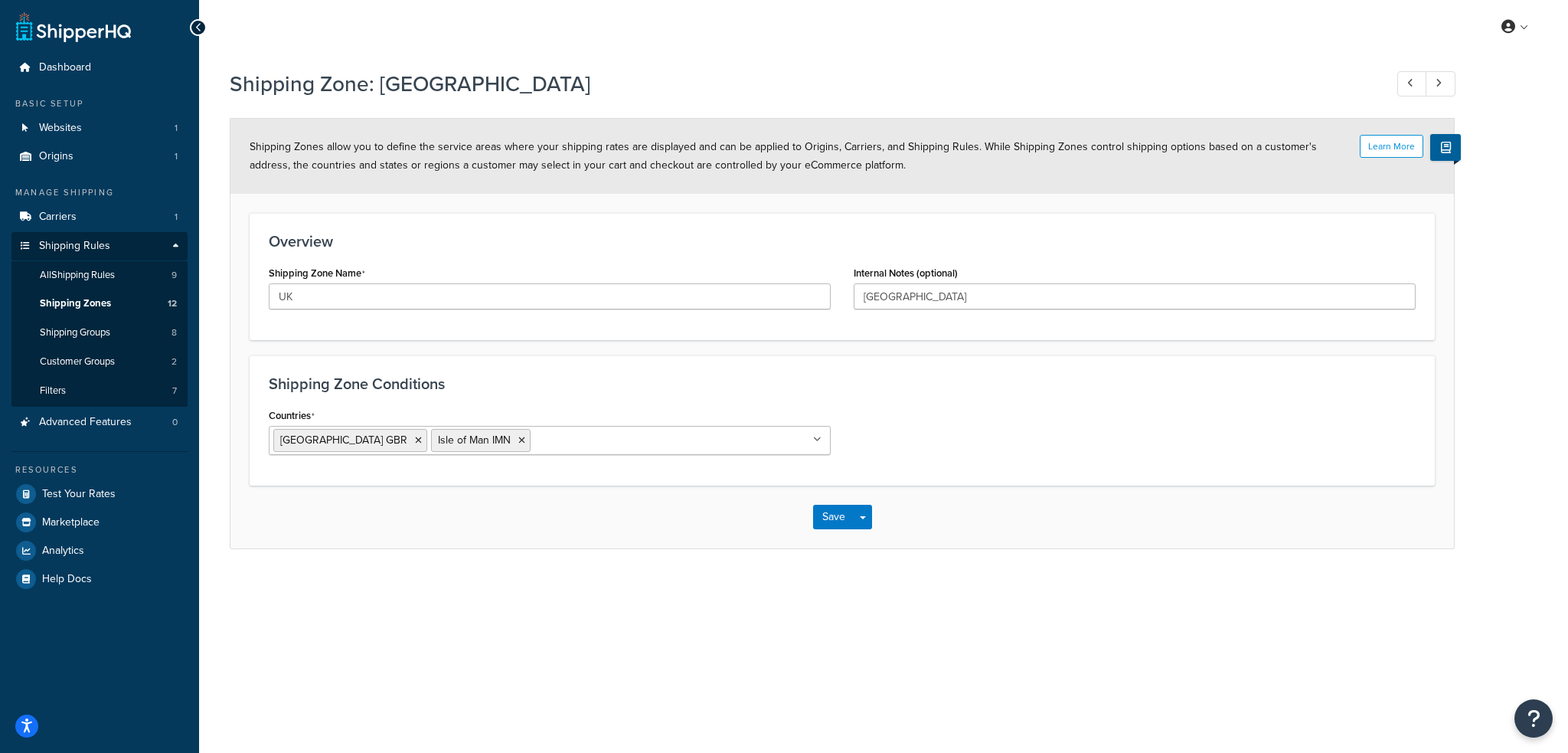
click at [435, 520] on div "Save Save Dropdown Save and Edit Save and Duplicate Save and Create New" at bounding box center [842, 517] width 1223 height 63
click at [49, 503] on link "Test Your Rates" at bounding box center [99, 494] width 176 height 28
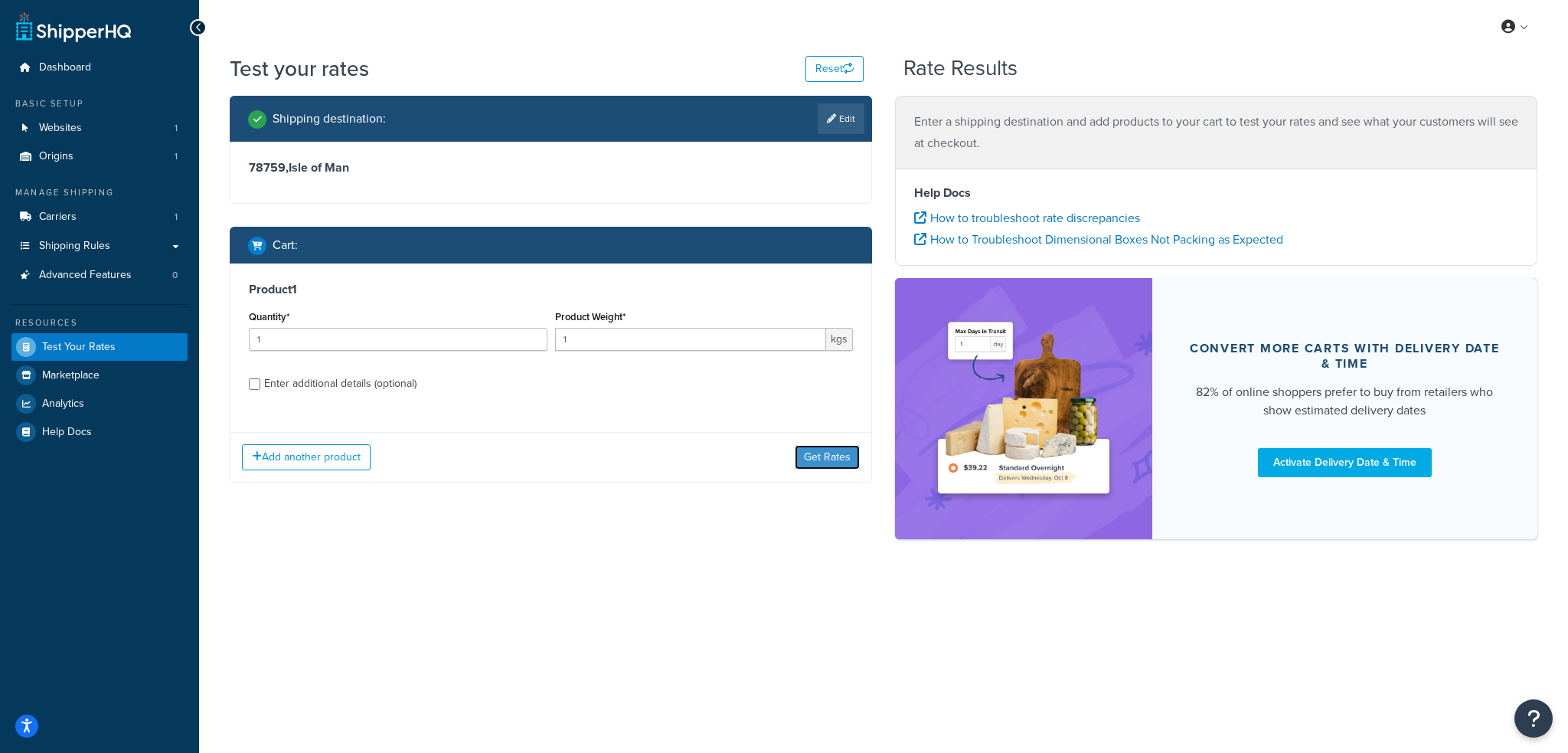
click at [815, 461] on button "Get Rates" at bounding box center [827, 458] width 65 height 24
